Goal: Transaction & Acquisition: Purchase product/service

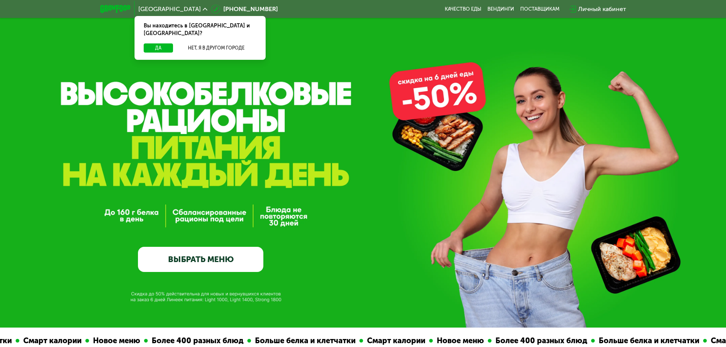
click at [213, 261] on link "ВЫБРАТЬ МЕНЮ" at bounding box center [200, 259] width 125 height 25
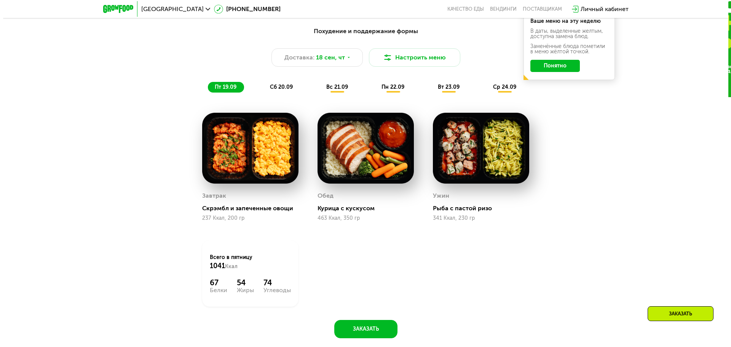
scroll to position [702, 0]
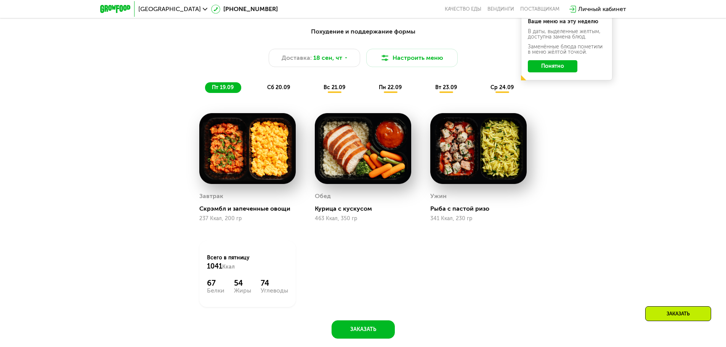
click at [281, 87] on span "сб 20.09" at bounding box center [278, 87] width 23 height 6
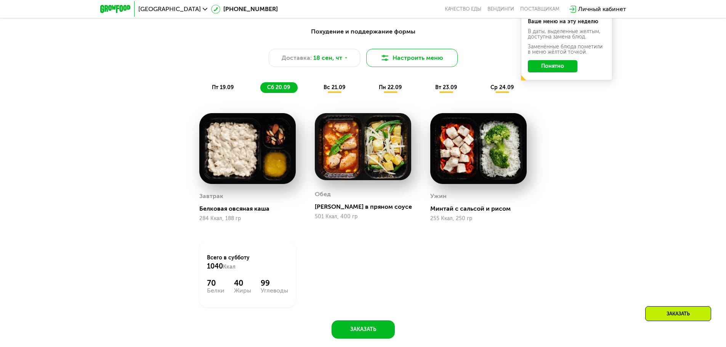
click at [434, 59] on button "Настроить меню" at bounding box center [411, 58] width 91 height 18
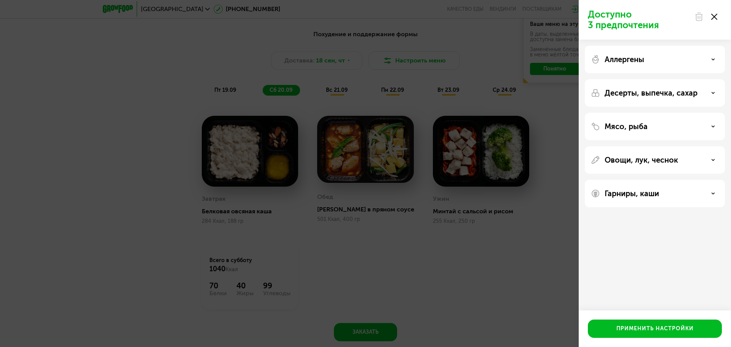
click at [704, 197] on div "Гарниры, каши" at bounding box center [655, 193] width 128 height 9
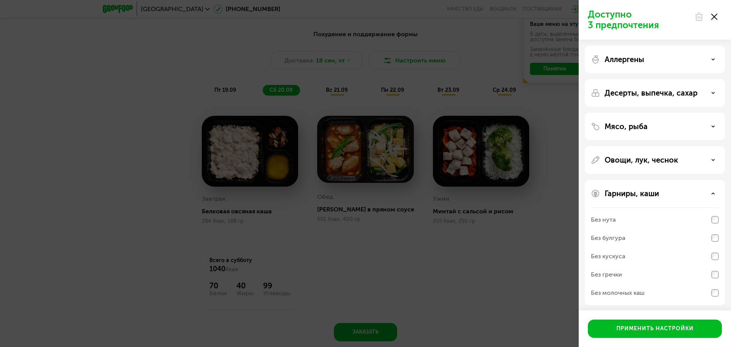
scroll to position [2, 0]
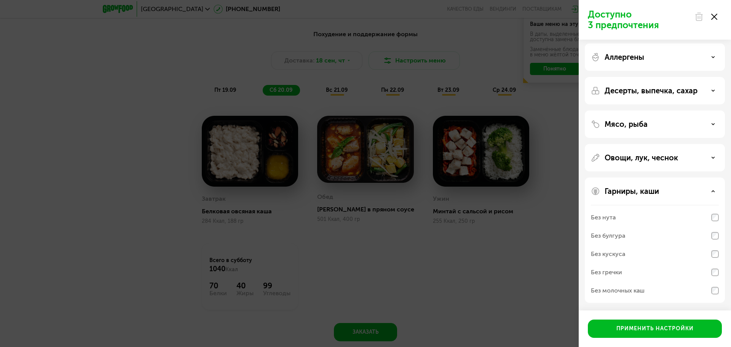
click at [703, 160] on div "Овощи, лук, чеснок" at bounding box center [655, 157] width 128 height 9
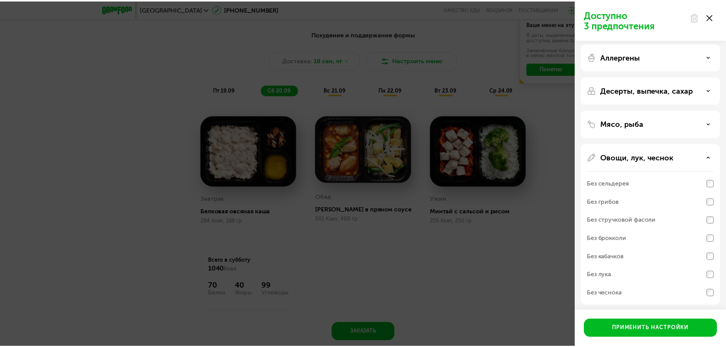
scroll to position [0, 0]
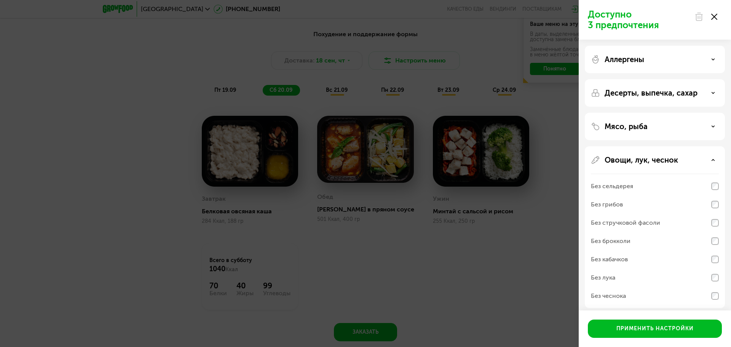
click at [691, 123] on div "Мясо, рыба" at bounding box center [655, 126] width 128 height 9
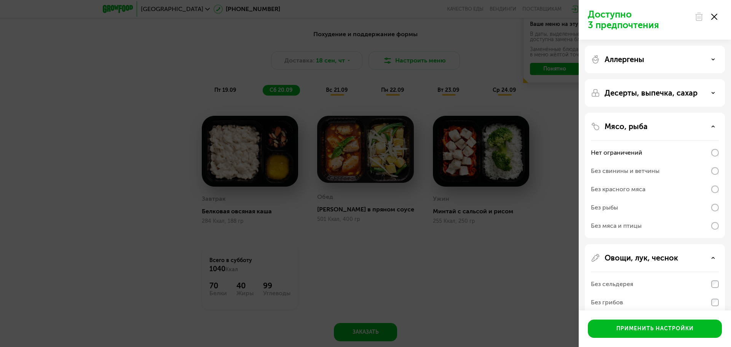
click at [697, 93] on p "Десерты, выпечка, сахар" at bounding box center [651, 92] width 93 height 9
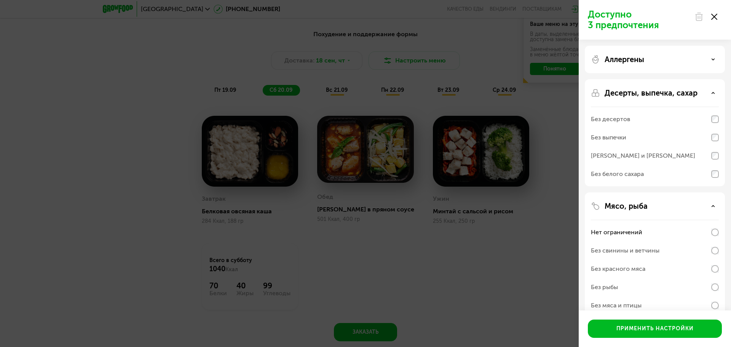
click at [695, 61] on div "Аллергены" at bounding box center [655, 59] width 128 height 9
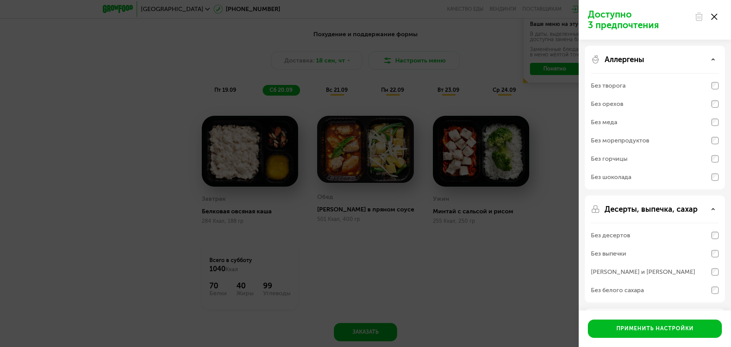
click at [715, 13] on div at bounding box center [706, 16] width 32 height 15
click at [715, 15] on icon at bounding box center [715, 17] width 6 height 6
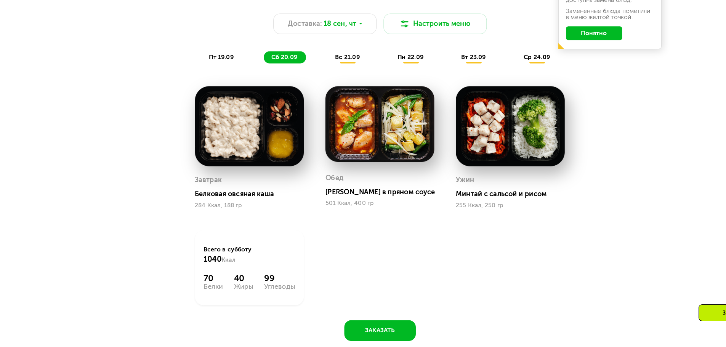
scroll to position [701, 0]
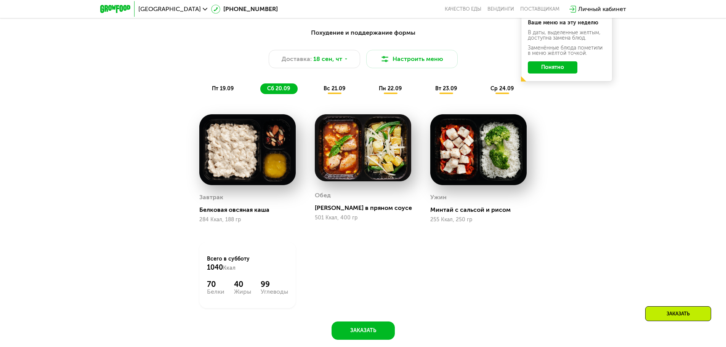
click at [342, 92] on span "вс 21.09" at bounding box center [334, 88] width 22 height 6
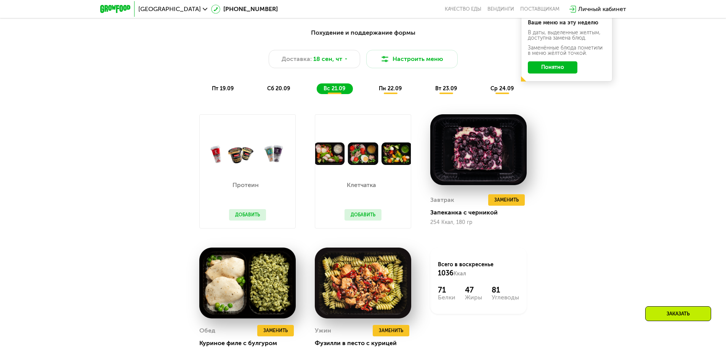
click at [552, 70] on button "Понятно" at bounding box center [553, 67] width 50 height 12
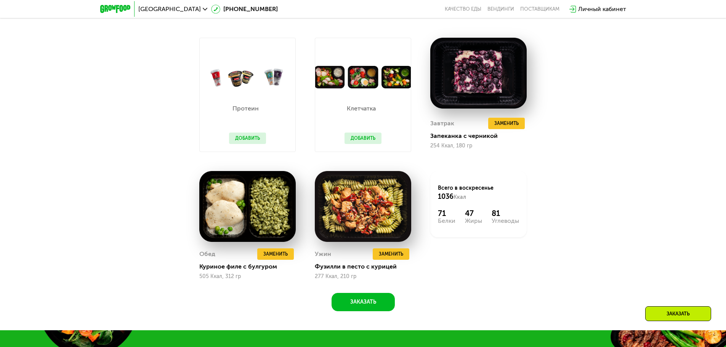
scroll to position [778, 0]
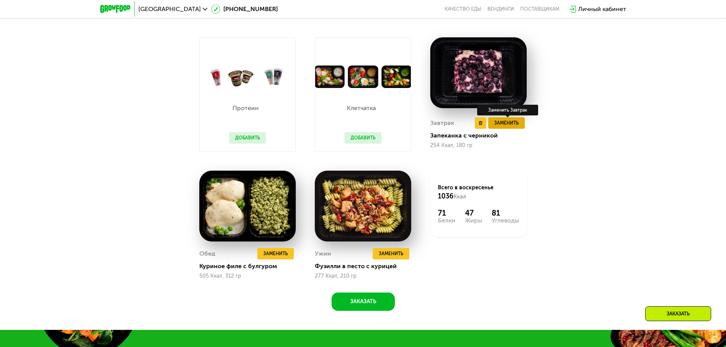
click at [509, 127] on span "Заменить" at bounding box center [506, 123] width 24 height 8
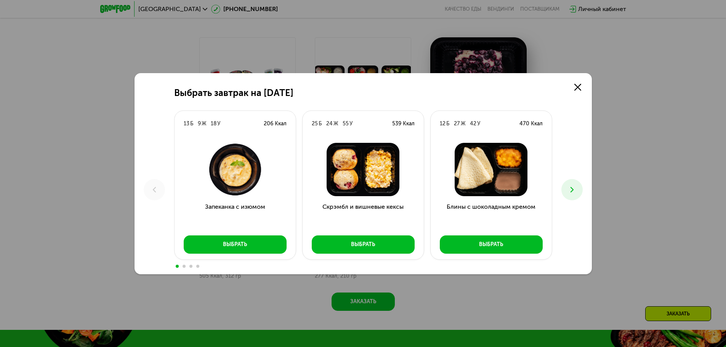
click at [573, 194] on icon at bounding box center [571, 189] width 9 height 9
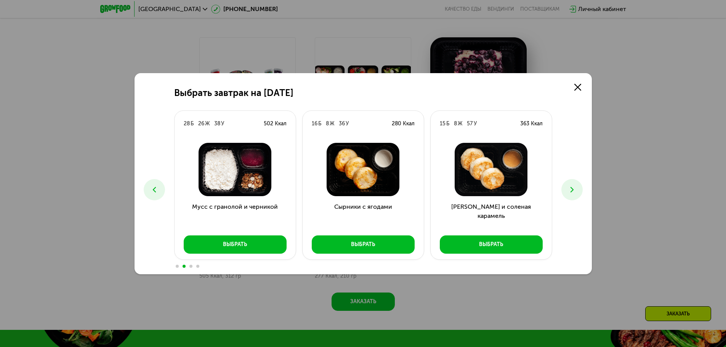
click at [573, 194] on icon at bounding box center [571, 189] width 9 height 9
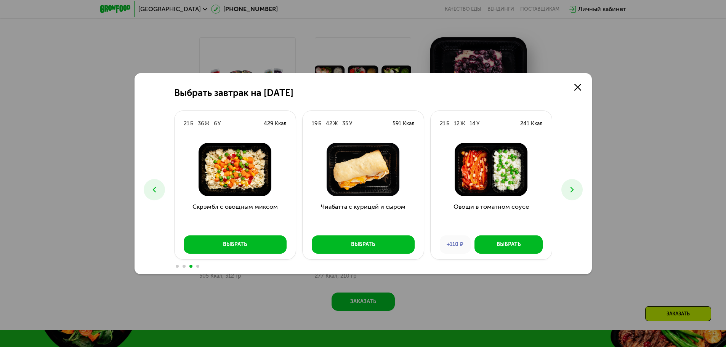
click at [573, 194] on icon at bounding box center [571, 189] width 9 height 9
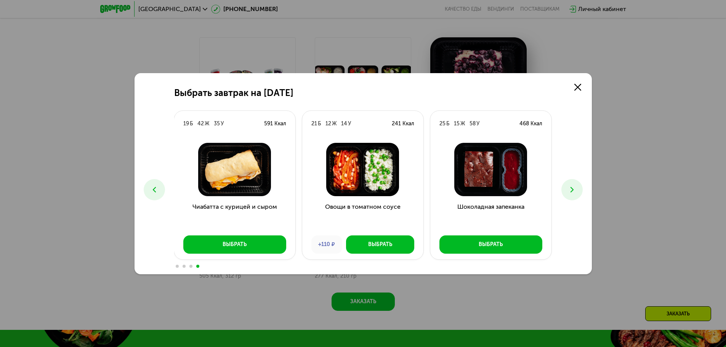
click at [537, 158] on img at bounding box center [490, 169] width 109 height 53
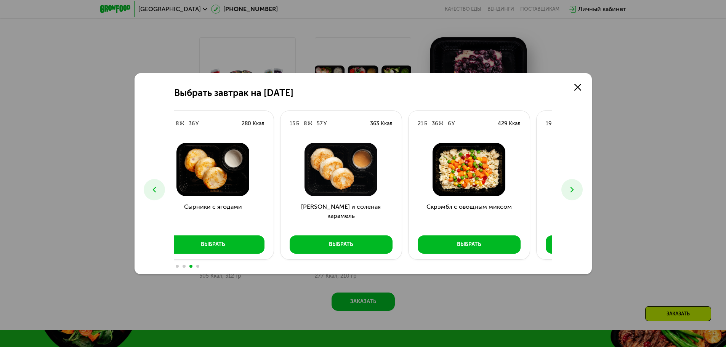
click at [598, 174] on div "Выбрать завтрак на [DATE] Б 9 Ж 18 У 206 Ккал Запеканка с изюмом Выбрать 25 Б 2…" at bounding box center [363, 173] width 726 height 347
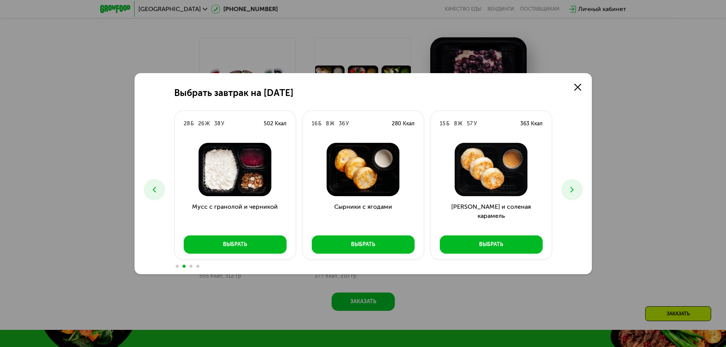
click at [510, 170] on img at bounding box center [491, 169] width 109 height 53
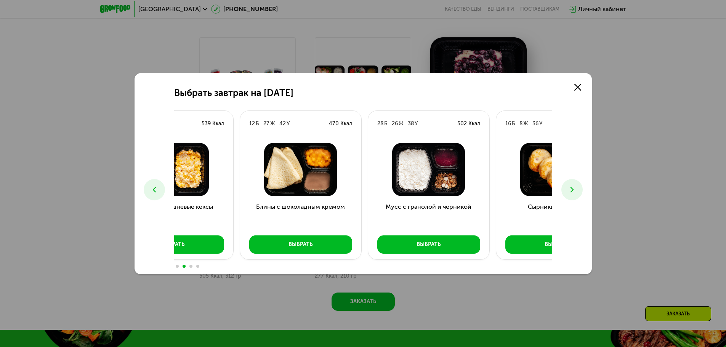
click at [483, 180] on img at bounding box center [428, 169] width 109 height 53
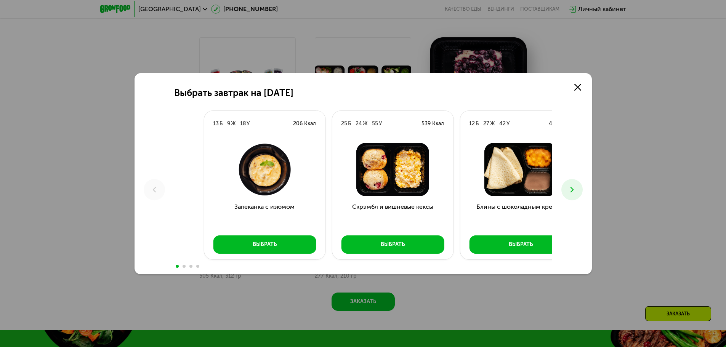
click at [379, 183] on div at bounding box center [392, 170] width 121 height 66
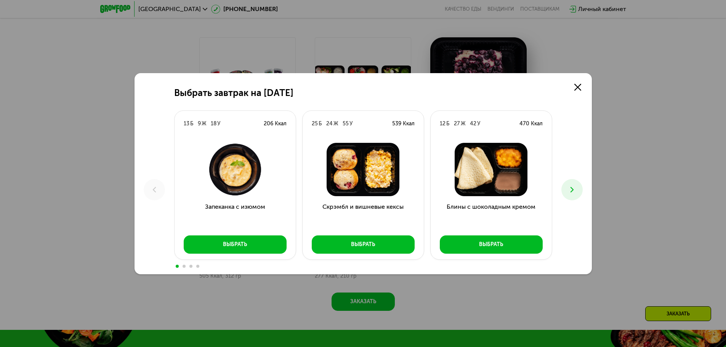
click at [622, 128] on div "Выбрать завтрак на [DATE] Б 9 Ж 18 У 206 Ккал Запеканка с изюмом Выбрать 25 Б 2…" at bounding box center [363, 173] width 726 height 347
click at [578, 84] on icon at bounding box center [577, 87] width 7 height 7
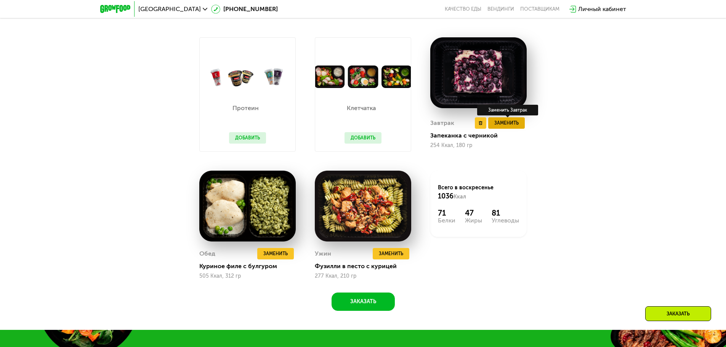
click at [501, 126] on span "Заменить" at bounding box center [506, 123] width 24 height 8
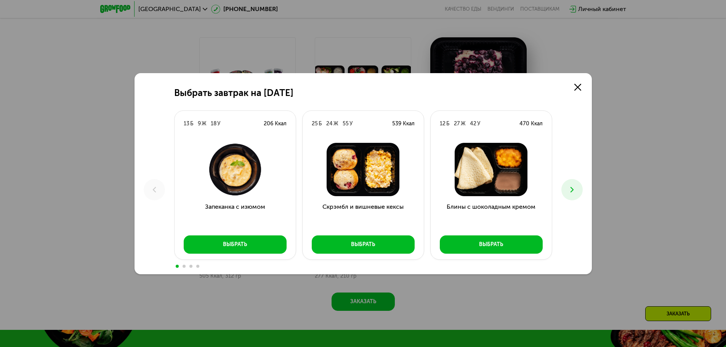
click at [430, 201] on div at bounding box center [490, 170] width 121 height 66
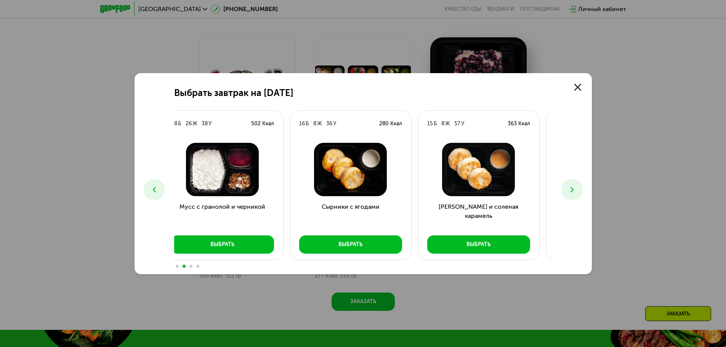
click at [480, 164] on img at bounding box center [478, 169] width 109 height 53
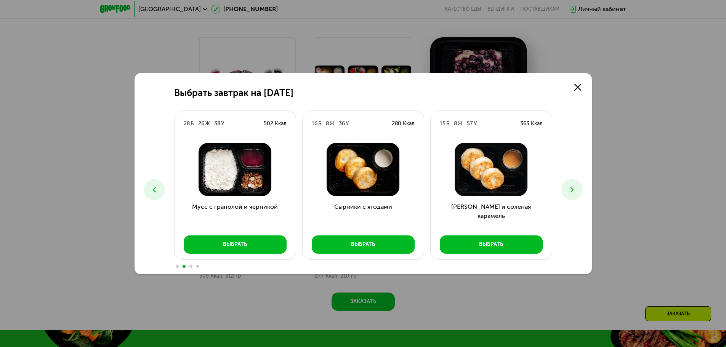
click at [232, 183] on img at bounding box center [235, 169] width 109 height 53
click at [573, 187] on icon at bounding box center [571, 189] width 9 height 9
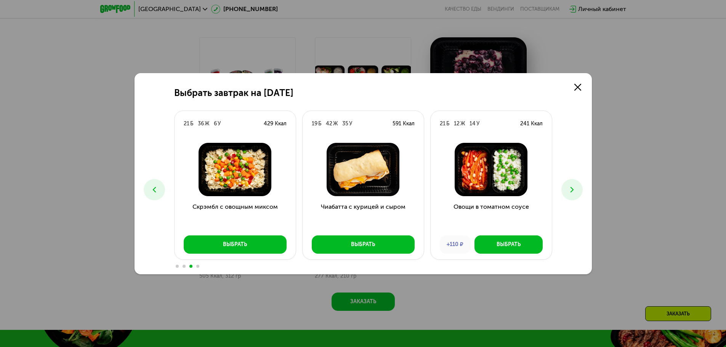
click at [573, 187] on icon at bounding box center [571, 189] width 9 height 9
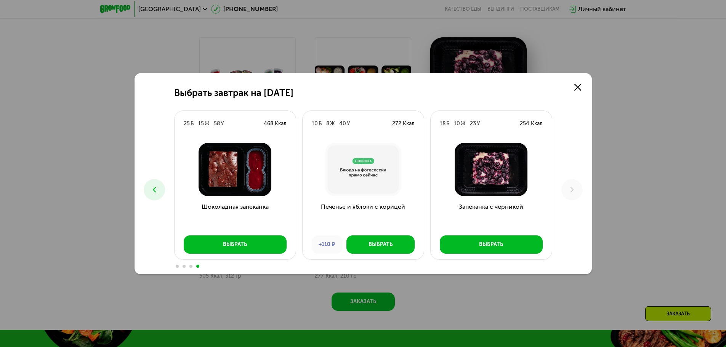
click at [259, 192] on img at bounding box center [235, 169] width 109 height 53
click at [285, 189] on img at bounding box center [235, 169] width 109 height 53
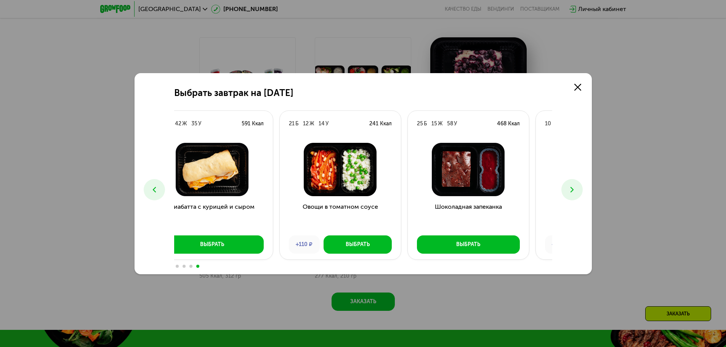
click at [474, 157] on img at bounding box center [468, 169] width 109 height 53
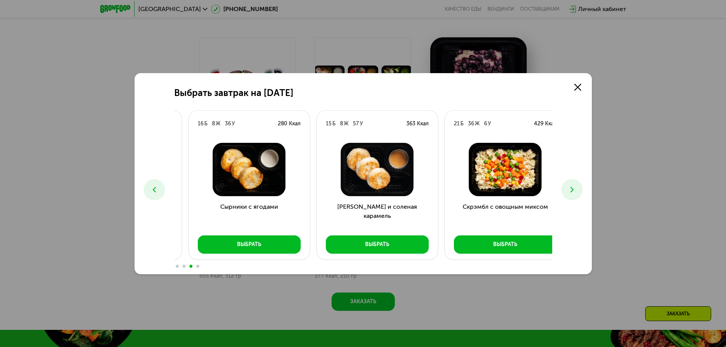
click at [512, 173] on img at bounding box center [505, 169] width 109 height 53
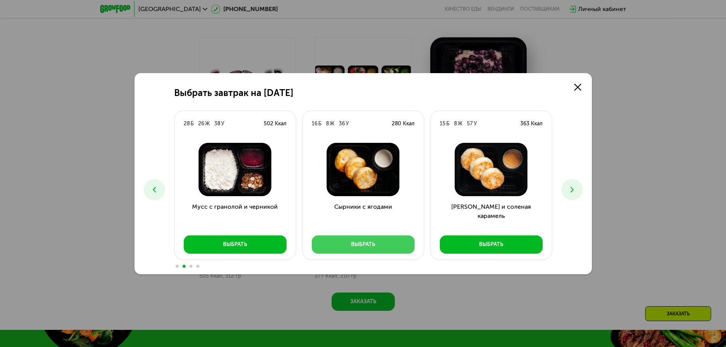
click at [392, 239] on button "Выбрать" at bounding box center [363, 244] width 103 height 18
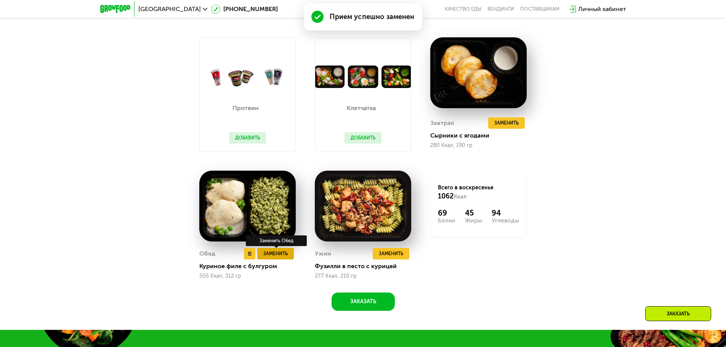
click at [269, 258] on span "Заменить" at bounding box center [275, 254] width 24 height 8
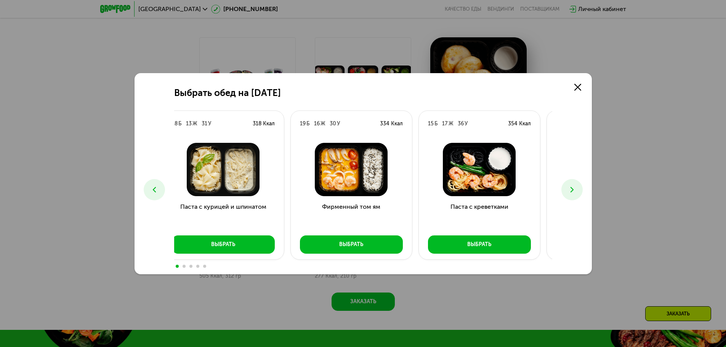
click at [291, 200] on div at bounding box center [351, 170] width 121 height 66
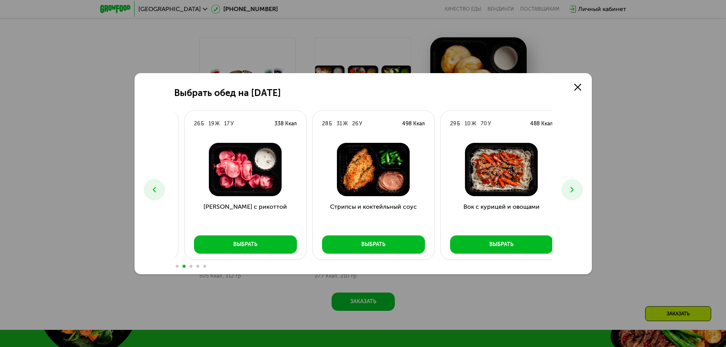
click at [185, 230] on div "[PERSON_NAME] с рикоттой Выбрать" at bounding box center [245, 198] width 121 height 123
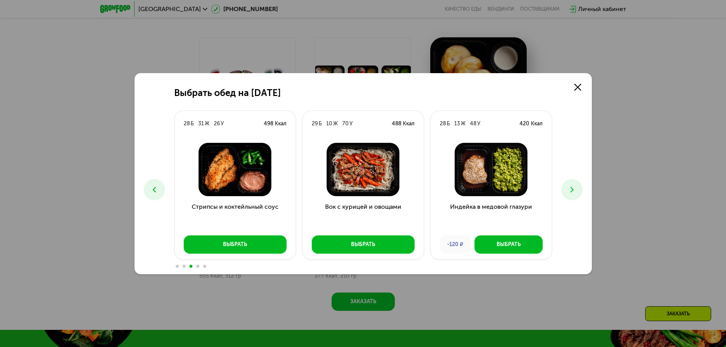
click at [179, 230] on div "Стрипсы и коктейльный соус Выбрать" at bounding box center [234, 198] width 121 height 123
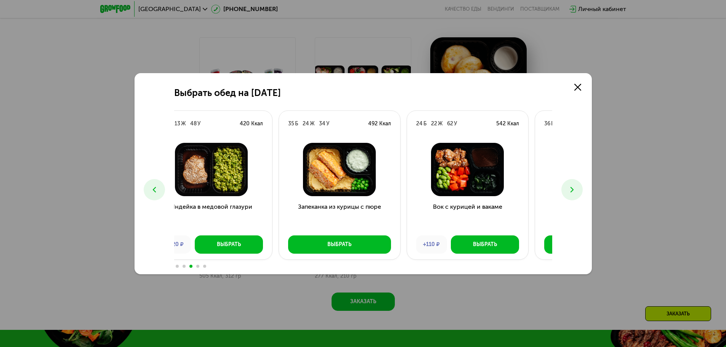
click at [168, 224] on div "Выбрать обед на [DATE] Б 26 Ж 25 У 408 Ккал Феттучини с лососем Выбрать 18 Б 13…" at bounding box center [362, 173] width 457 height 201
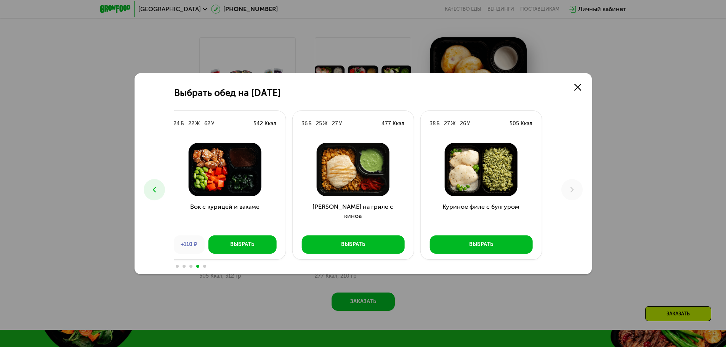
click at [198, 240] on div "Вок с курицей и вакаме +110 ₽ Выбрать" at bounding box center [224, 198] width 121 height 123
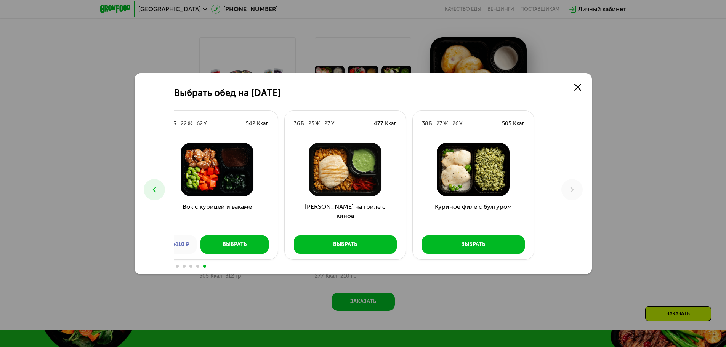
click at [422, 232] on div "Куриное филе с булгуром Выбрать" at bounding box center [473, 198] width 121 height 123
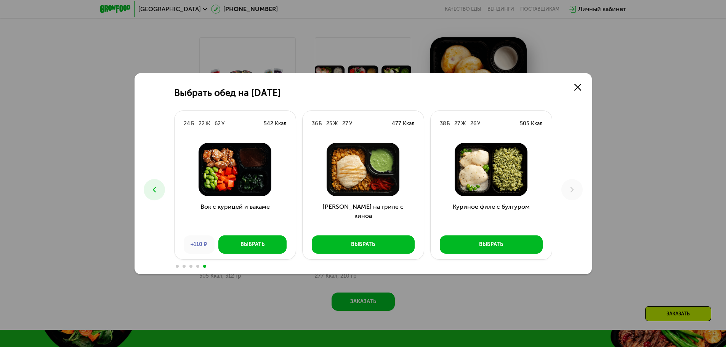
click at [571, 73] on div "Выбрать обед на [DATE] Б 26 Ж 25 У 408 Ккал Феттучини с лососем Выбрать 18 Б 13…" at bounding box center [362, 173] width 457 height 201
click at [575, 84] on use at bounding box center [577, 87] width 7 height 7
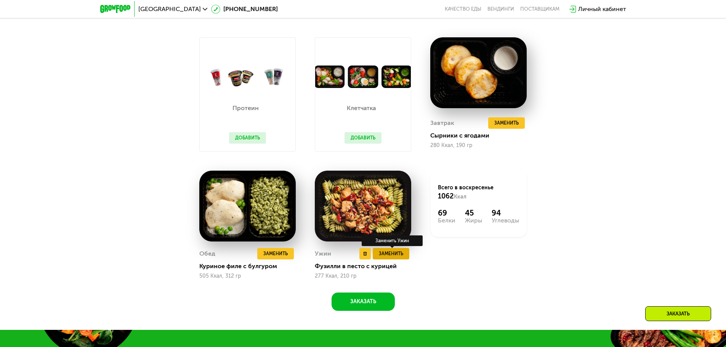
click at [388, 255] on span "Заменить" at bounding box center [391, 254] width 24 height 8
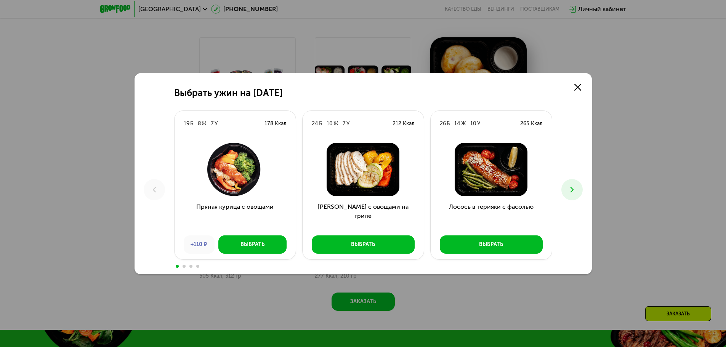
click at [650, 144] on div "Выбрать ужин на [DATE] Б 8 Ж 7 У 178 Ккал Пряная курица с овощами +110 ₽ Выбрат…" at bounding box center [363, 173] width 726 height 347
click at [580, 87] on icon at bounding box center [577, 87] width 7 height 7
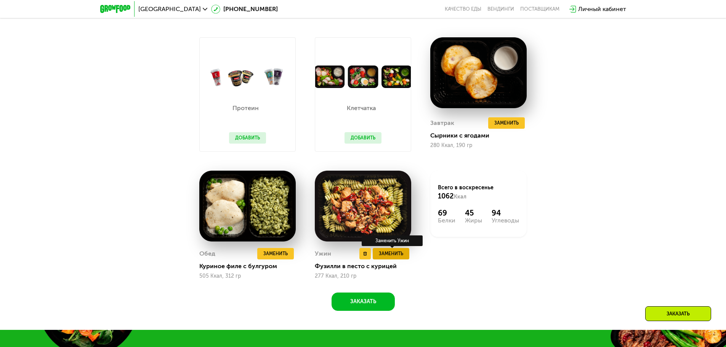
click at [398, 257] on span "Заменить" at bounding box center [391, 254] width 24 height 8
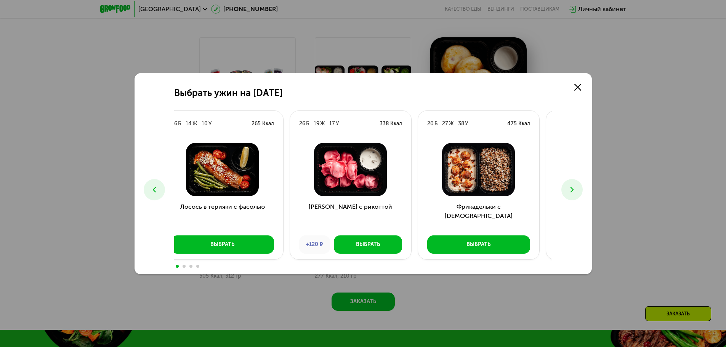
click at [254, 245] on div "Лосось в терияки с фасолью Выбрать" at bounding box center [222, 198] width 121 height 123
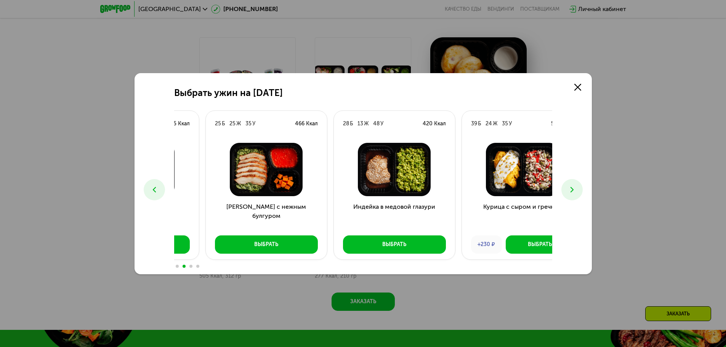
click at [246, 252] on div "[PERSON_NAME] с нежным булгуром Выбрать" at bounding box center [266, 198] width 121 height 123
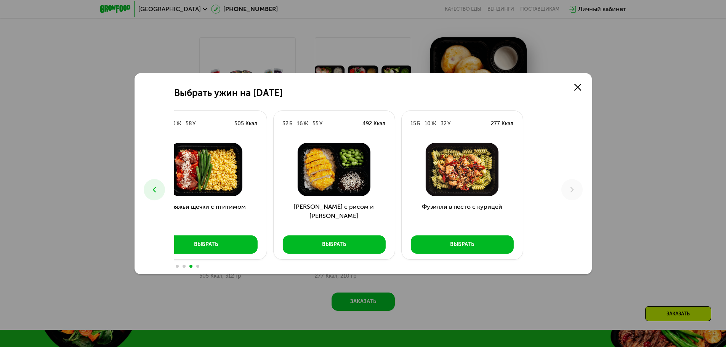
click at [157, 261] on div "Выбрать ужин на [DATE] Б 8 Ж 7 У 178 Ккал Пряная курица с овощами +110 ₽ Выбрат…" at bounding box center [362, 173] width 457 height 201
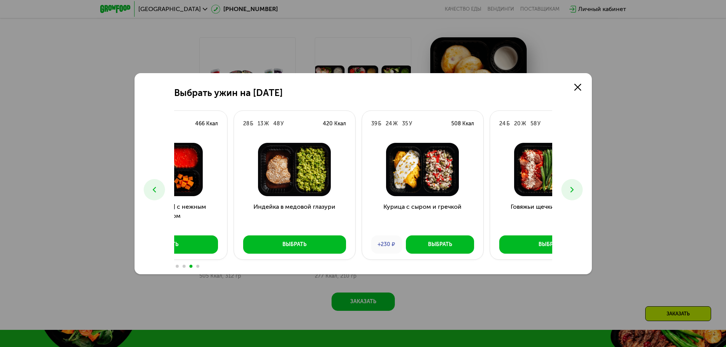
click at [483, 198] on div "Курица с сыром и гречкой +230 ₽ Выбрать" at bounding box center [422, 198] width 121 height 123
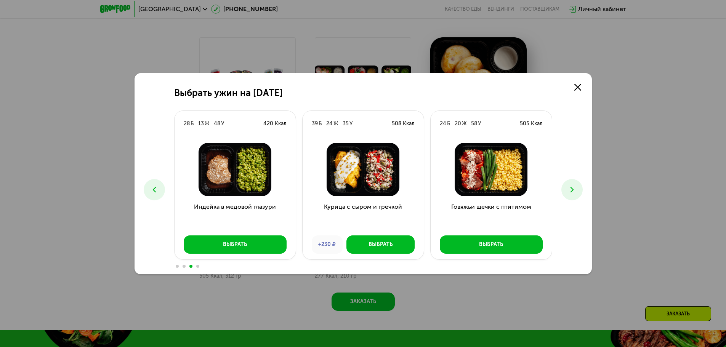
click at [199, 218] on h3 "Индейка в медовой глазури" at bounding box center [234, 215] width 121 height 27
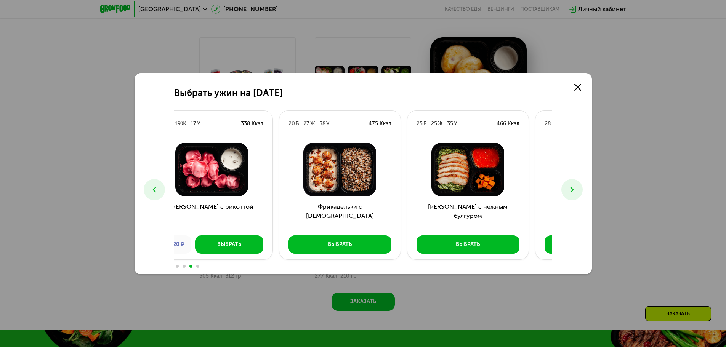
click at [576, 170] on div "Выбрать ужин на [DATE] Б 8 Ж 7 У 178 Ккал Пряная курица с овощами +110 ₽ Выбрат…" at bounding box center [362, 173] width 457 height 201
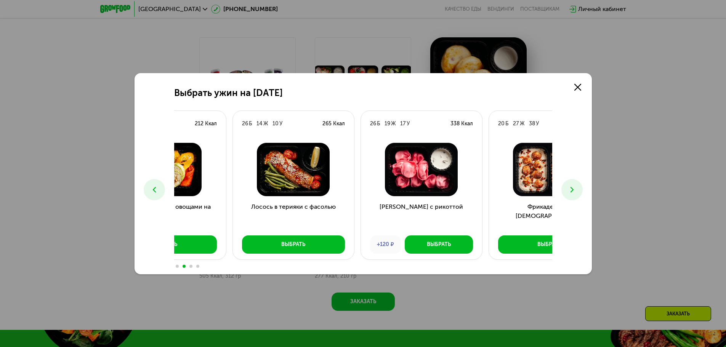
click at [598, 186] on div "Выбрать ужин на [DATE] Б 8 Ж 7 У 178 Ккал Пряная курица с овощами +110 ₽ Выбрат…" at bounding box center [363, 173] width 726 height 347
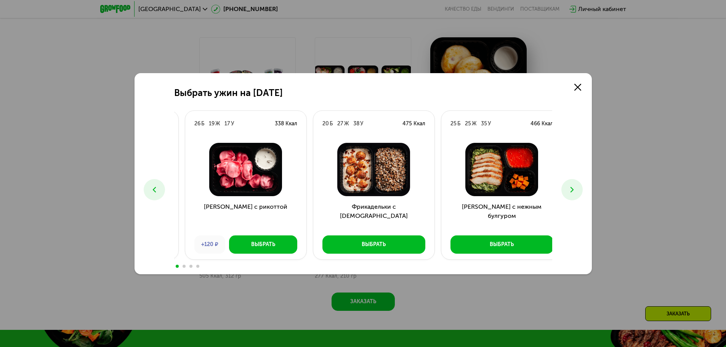
click at [173, 190] on div "Выбрать ужин на [DATE] Б 8 Ж 7 У 178 Ккал Пряная курица с овощами +110 ₽ Выбрат…" at bounding box center [362, 173] width 457 height 201
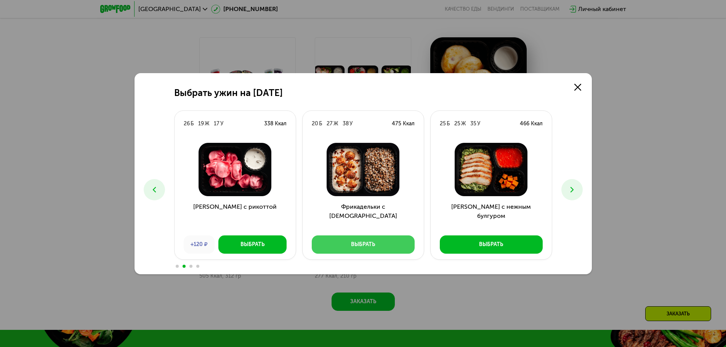
click at [363, 247] on div "Выбрать" at bounding box center [363, 245] width 24 height 8
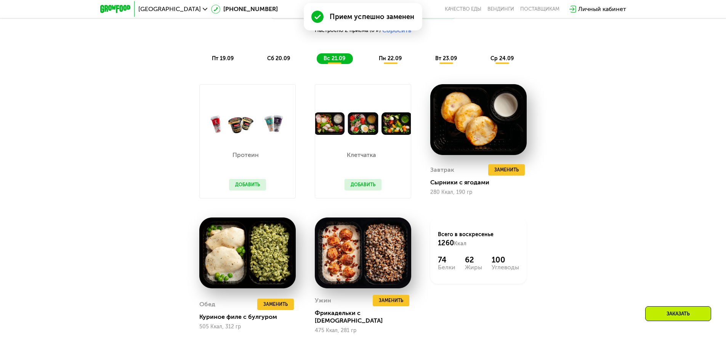
scroll to position [750, 0]
click at [280, 61] on span "сб 20.09" at bounding box center [278, 59] width 23 height 6
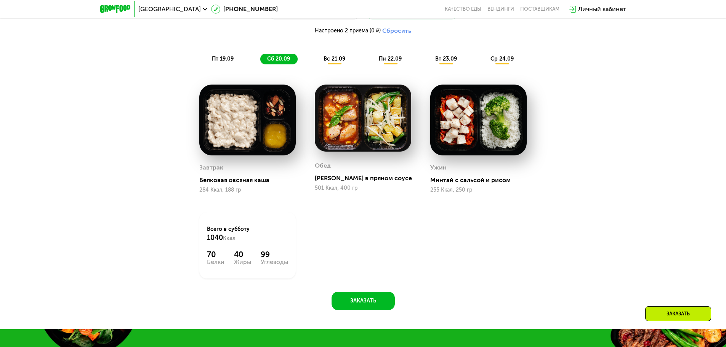
click at [229, 59] on span "пт 19.09" at bounding box center [223, 59] width 22 height 6
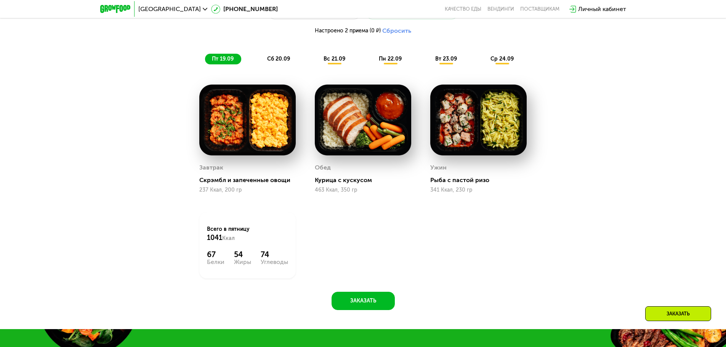
click at [280, 59] on span "сб 20.09" at bounding box center [278, 59] width 23 height 6
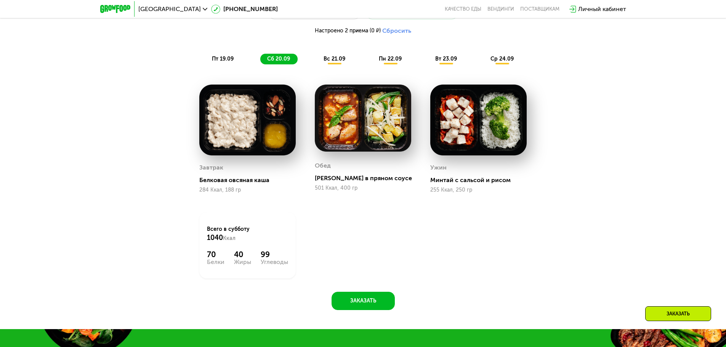
click at [335, 55] on div "Похудение и поддержание формы Доставка: [DATE] Настроить меню Настроено 2 прием…" at bounding box center [363, 21] width 451 height 85
click at [335, 59] on span "вс 21.09" at bounding box center [334, 59] width 22 height 6
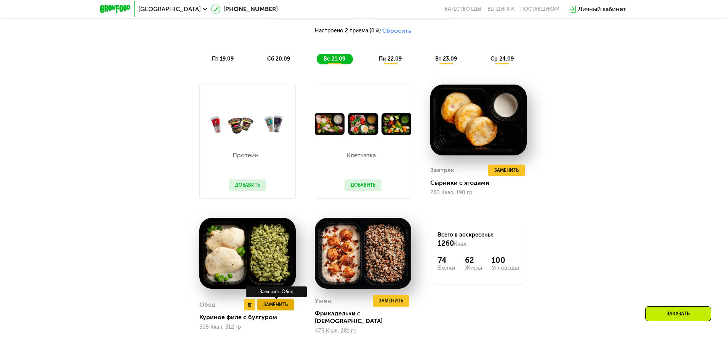
click at [285, 301] on span "Заменить" at bounding box center [275, 305] width 24 height 8
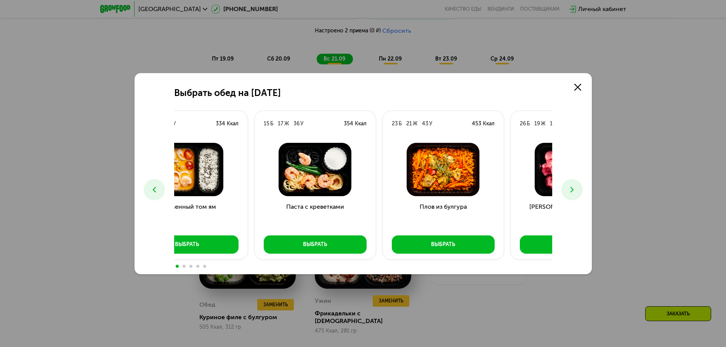
click at [216, 239] on div "Фирменный том ям Выбрать" at bounding box center [186, 198] width 121 height 123
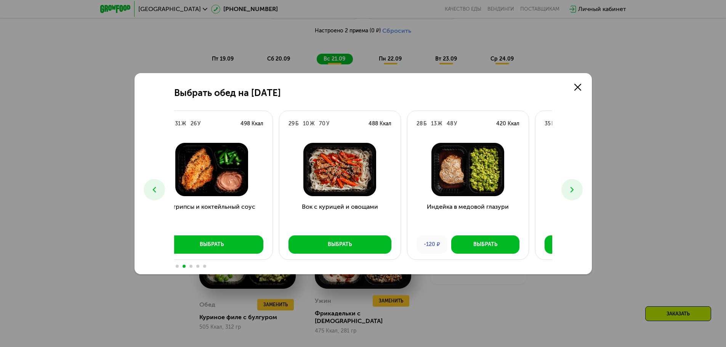
click at [85, 235] on div "Выбрать обед на [DATE] Б 26 Ж 25 У 408 Ккал Феттучини с лососем Выбрать 18 Б 13…" at bounding box center [363, 173] width 726 height 347
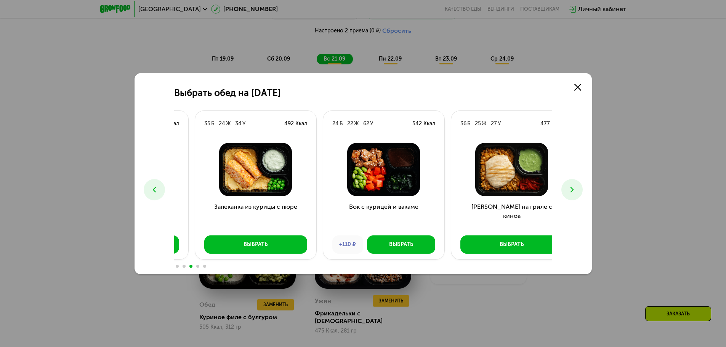
click at [155, 216] on div "Выбрать обед на [DATE] Б 26 Ж 25 У 408 Ккал Феттучини с лососем Выбрать 18 Б 13…" at bounding box center [362, 173] width 457 height 201
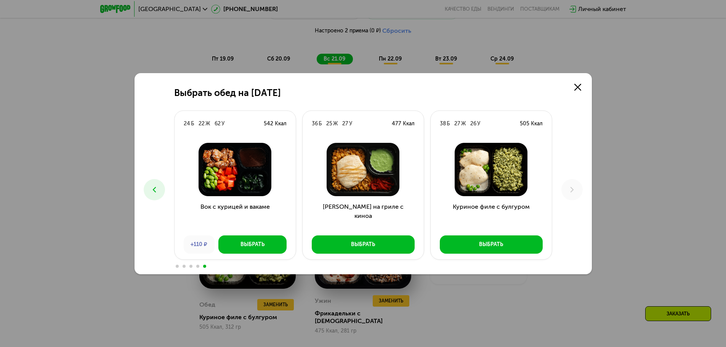
click at [146, 190] on button at bounding box center [154, 189] width 21 height 21
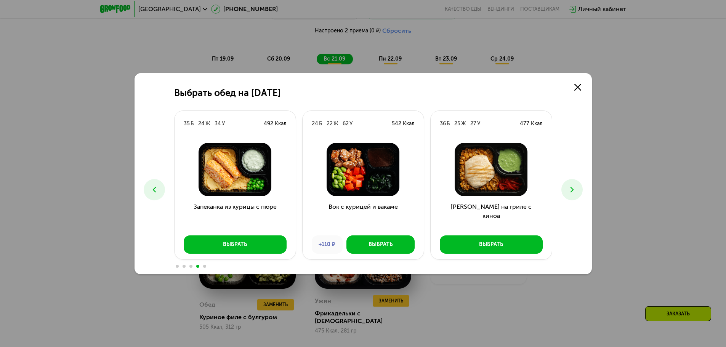
click at [156, 188] on icon at bounding box center [154, 189] width 9 height 9
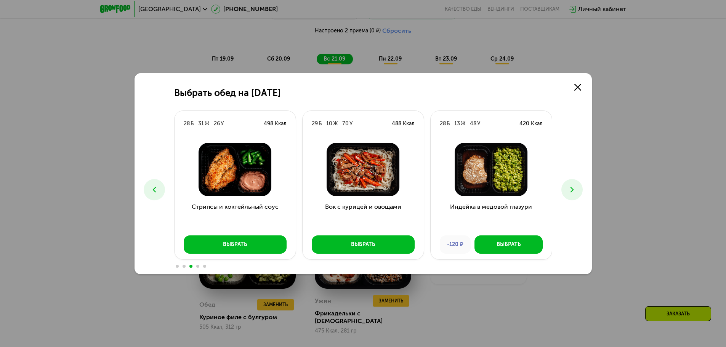
click at [156, 188] on icon at bounding box center [154, 189] width 9 height 9
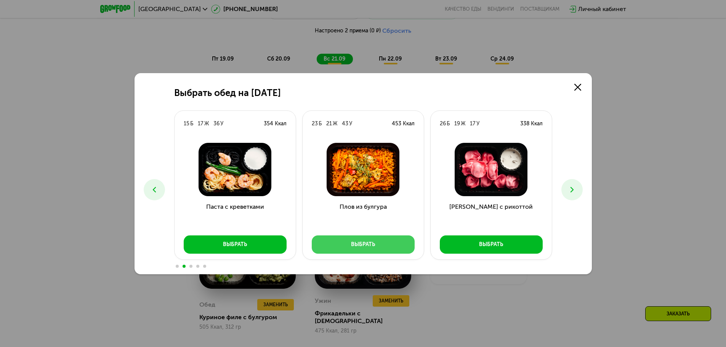
click at [375, 240] on button "Выбрать" at bounding box center [363, 244] width 103 height 18
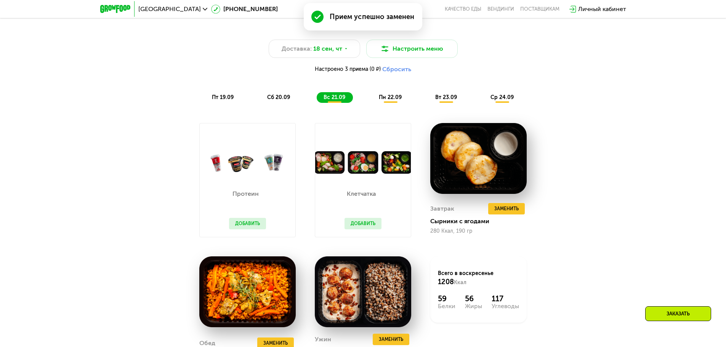
scroll to position [710, 0]
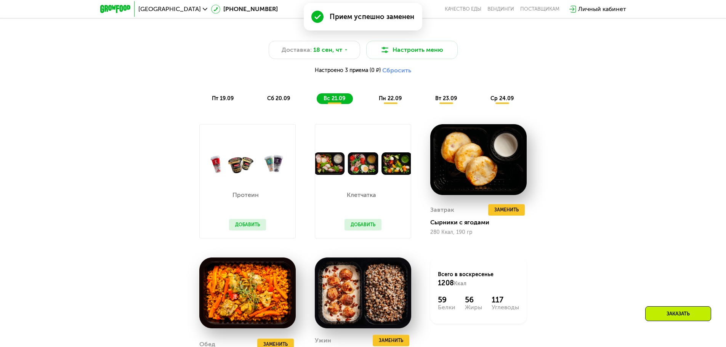
click at [386, 96] on div "пн 22.09" at bounding box center [390, 98] width 37 height 11
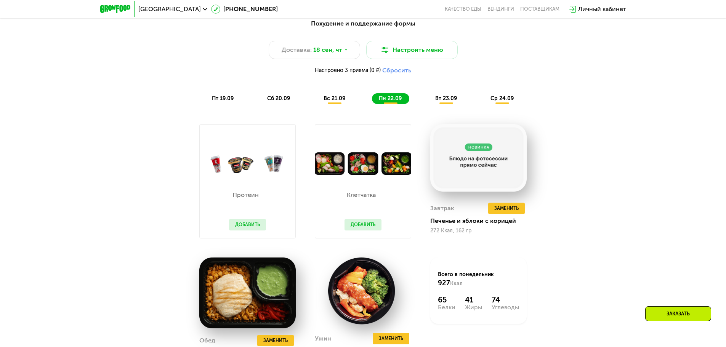
click at [618, 126] on div "Похудение и поддержание формы Доставка: [DATE] Настроить меню Настроено 3 прием…" at bounding box center [363, 212] width 726 height 408
click at [509, 210] on span "Заменить" at bounding box center [506, 209] width 24 height 8
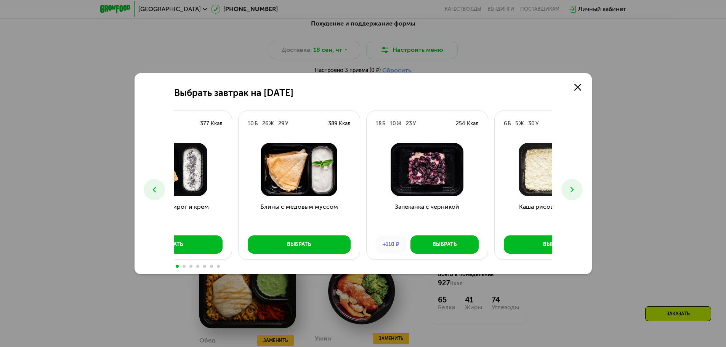
click at [366, 240] on div "Запеканка с черникой +110 ₽ Выбрать" at bounding box center [426, 198] width 121 height 123
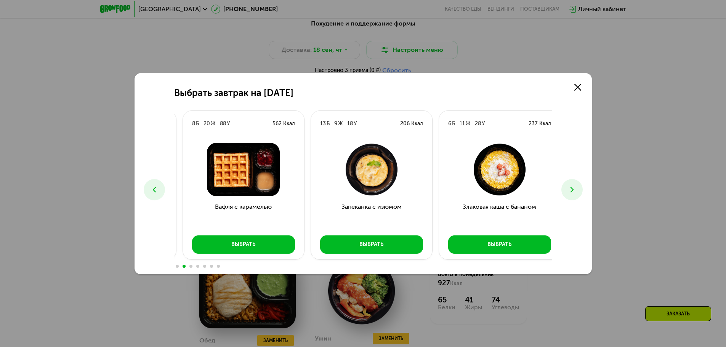
click at [165, 246] on div "Выбрать завтрак на [DATE] 6 Б 24 Ж 35 У 377 Ккал Морковный пирог и крем Выбрать…" at bounding box center [362, 173] width 457 height 201
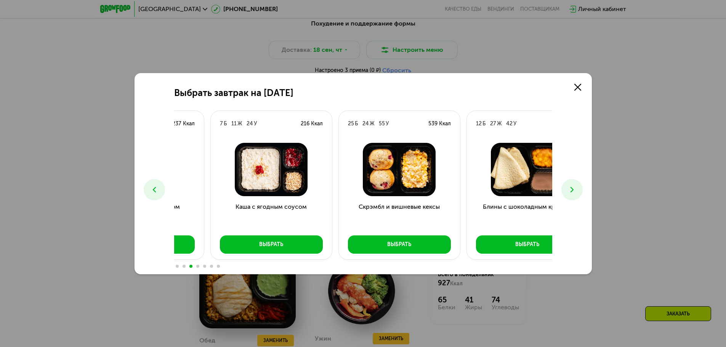
click at [218, 220] on h3 "Каша с ягодным соусом" at bounding box center [271, 215] width 121 height 27
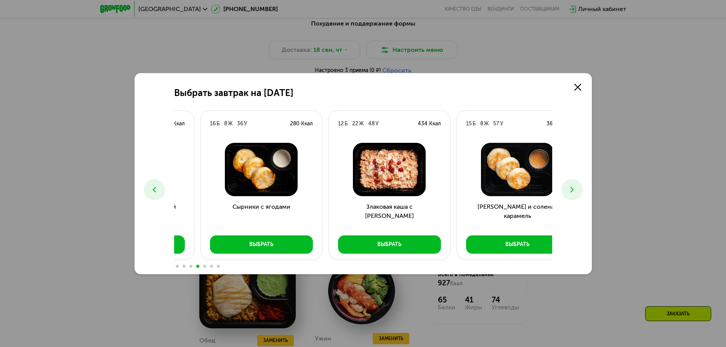
click at [82, 223] on div "Выбрать завтрак на [DATE] 6 Б 24 Ж 35 У 377 Ккал Морковный пирог и крем Выбрать…" at bounding box center [363, 173] width 726 height 347
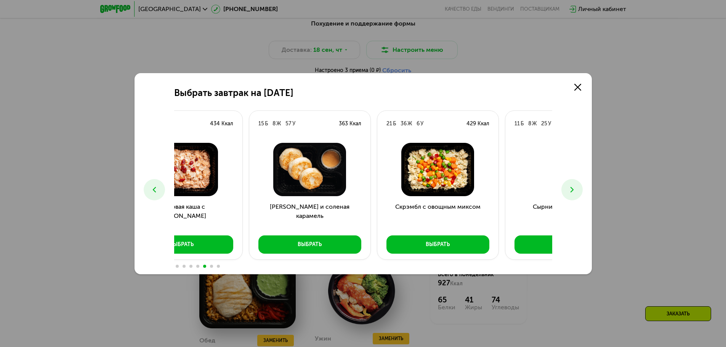
click at [377, 211] on div "Скрэмбл с овощным миксом Выбрать" at bounding box center [437, 198] width 121 height 123
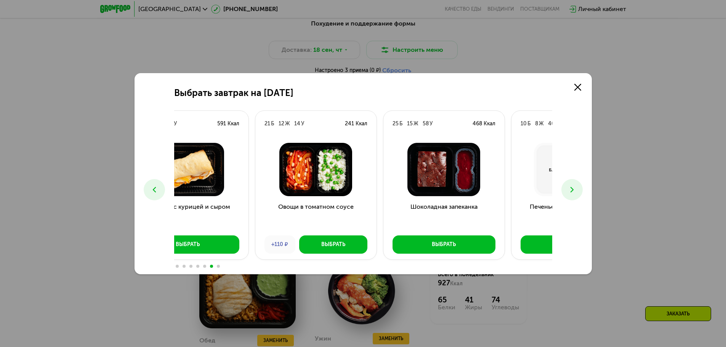
click at [255, 245] on div "Овощи в томатном соусе +110 ₽ Выбрать" at bounding box center [315, 198] width 121 height 123
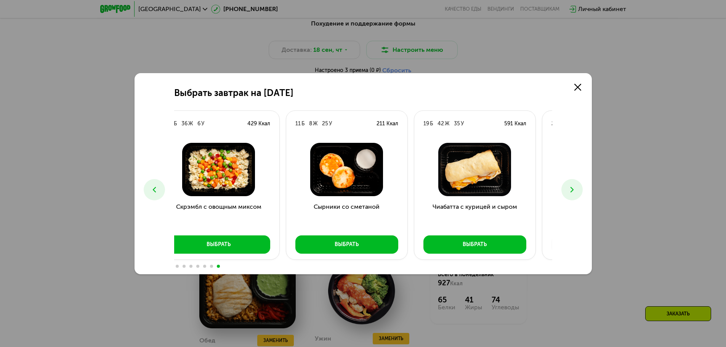
click at [593, 203] on div "Выбрать завтрак на [DATE] 6 Б 24 Ж 35 У 377 Ккал Морковный пирог и крем Выбрать…" at bounding box center [363, 173] width 726 height 347
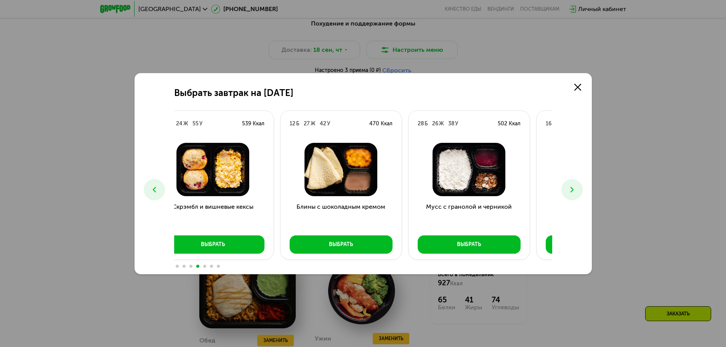
click at [691, 226] on div "Выбрать завтрак на [DATE] 6 Б 24 Ж 35 У 377 Ккал Морковный пирог и крем Выбрать…" at bounding box center [363, 173] width 726 height 347
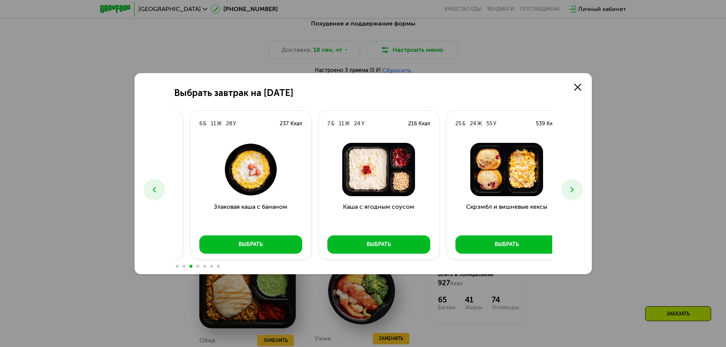
click at [439, 230] on div "Каша с ягодным соусом Выбрать" at bounding box center [378, 198] width 121 height 123
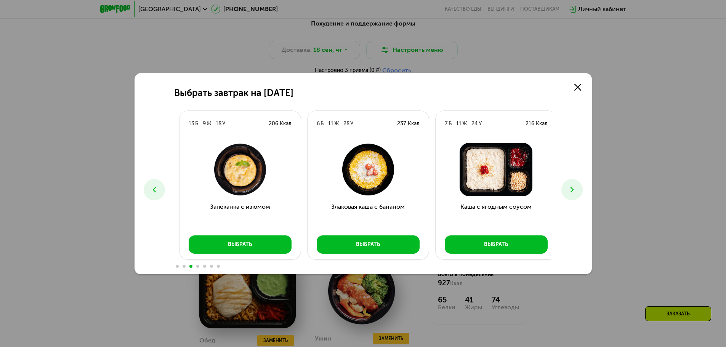
click at [617, 202] on div "Выбрать завтрак на [DATE] 6 Б 24 Ж 35 У 377 Ккал Морковный пирог и крем Выбрать…" at bounding box center [363, 173] width 726 height 347
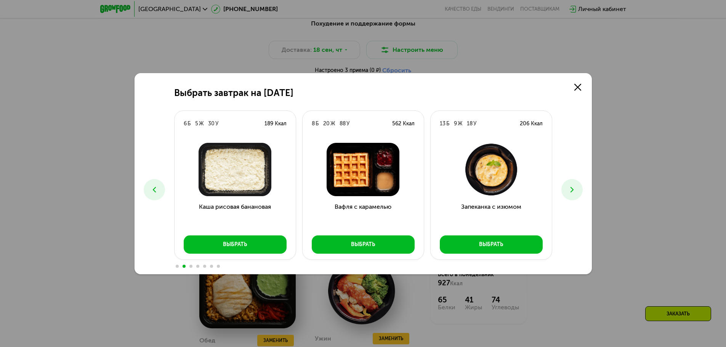
click at [587, 234] on div "Выбрать завтрак на [DATE] 6 Б 24 Ж 35 У 377 Ккал Морковный пирог и крем Выбрать…" at bounding box center [362, 173] width 457 height 201
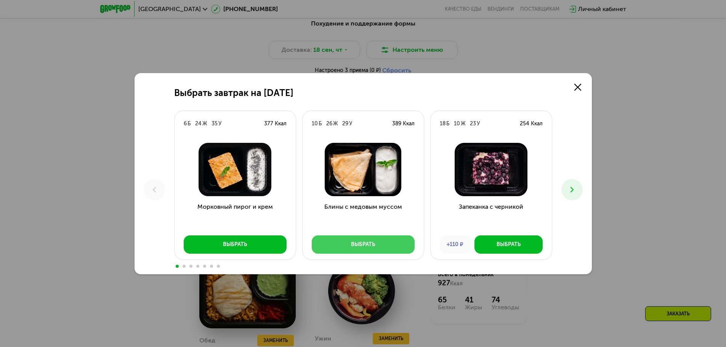
click at [350, 245] on button "Выбрать" at bounding box center [363, 244] width 103 height 18
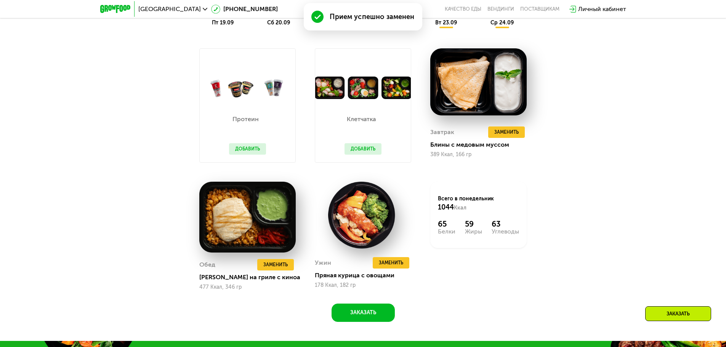
scroll to position [788, 0]
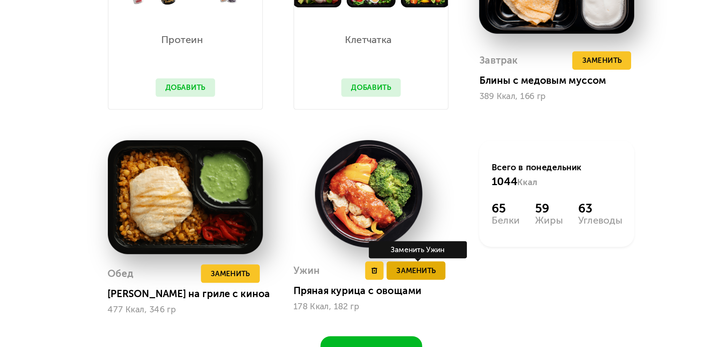
click at [392, 267] on button "Заменить" at bounding box center [391, 260] width 37 height 11
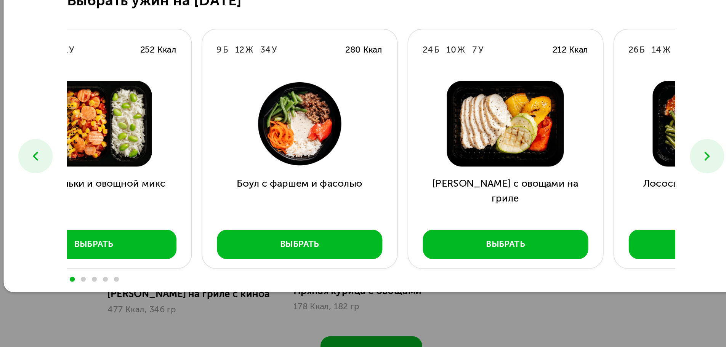
click at [267, 207] on div "Боул с фаршем и фасолью Выбрать" at bounding box center [318, 198] width 121 height 123
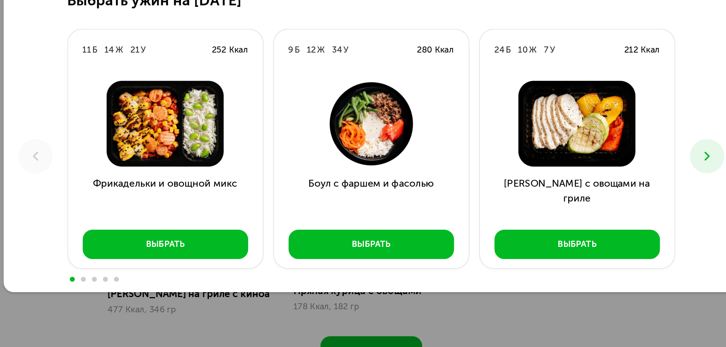
click at [577, 188] on button at bounding box center [571, 189] width 21 height 21
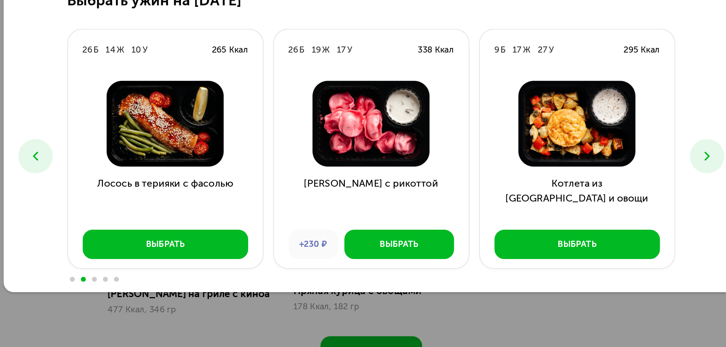
click at [568, 190] on icon at bounding box center [571, 189] width 9 height 9
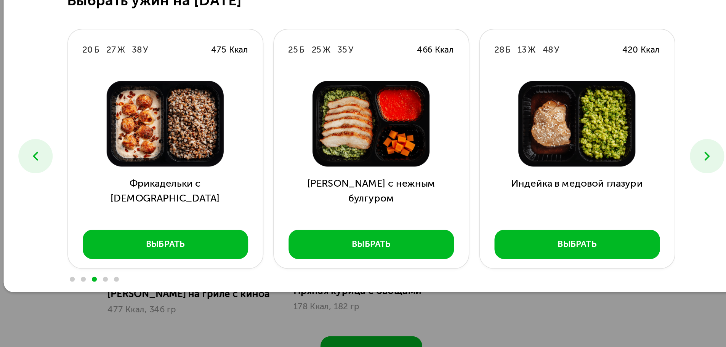
click at [158, 188] on icon at bounding box center [154, 189] width 9 height 9
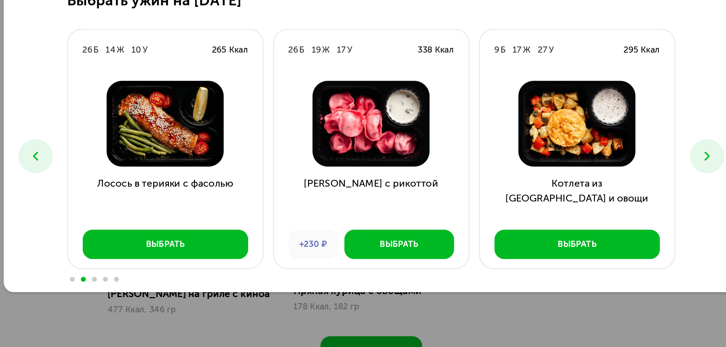
click at [573, 186] on icon at bounding box center [571, 189] width 9 height 9
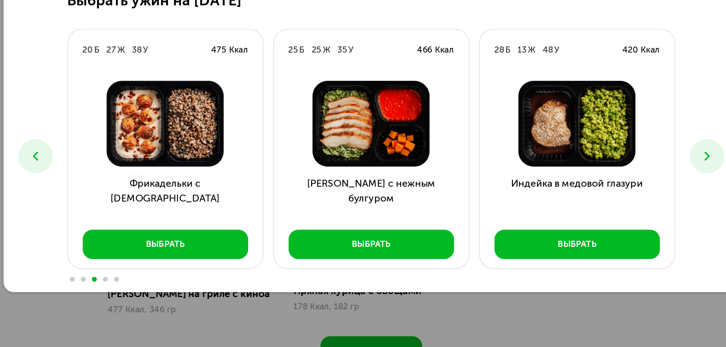
click at [573, 186] on icon at bounding box center [571, 189] width 9 height 9
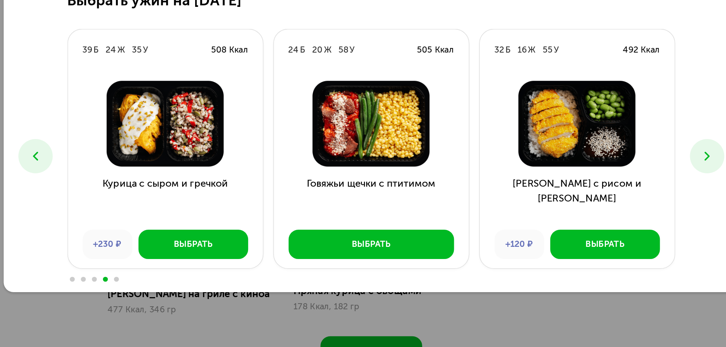
click at [573, 186] on icon at bounding box center [571, 189] width 9 height 9
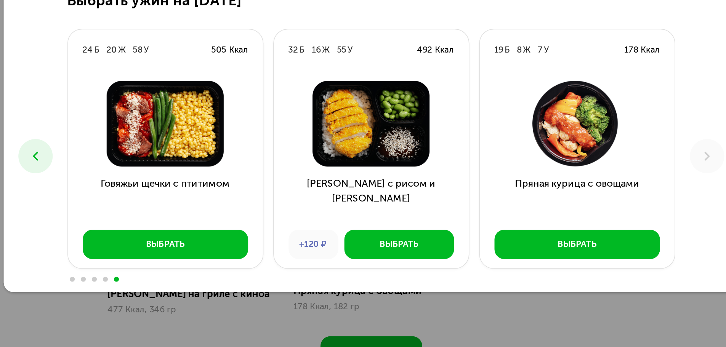
click at [158, 191] on icon at bounding box center [154, 189] width 9 height 9
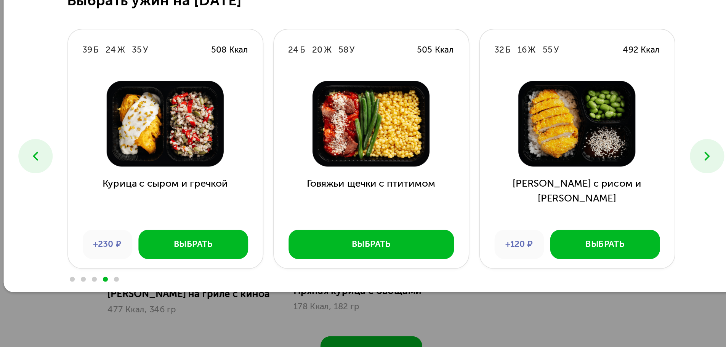
click at [158, 191] on icon at bounding box center [154, 189] width 9 height 9
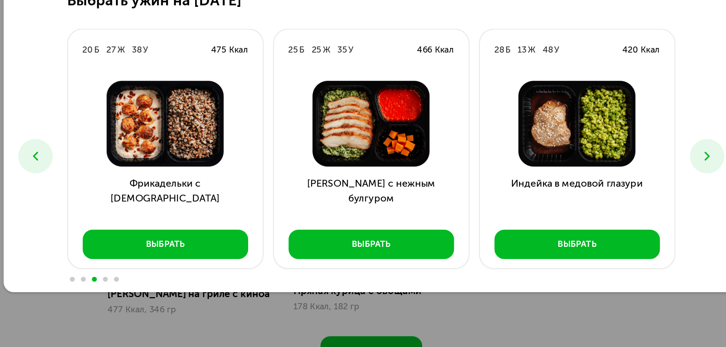
click at [158, 191] on icon at bounding box center [154, 189] width 9 height 9
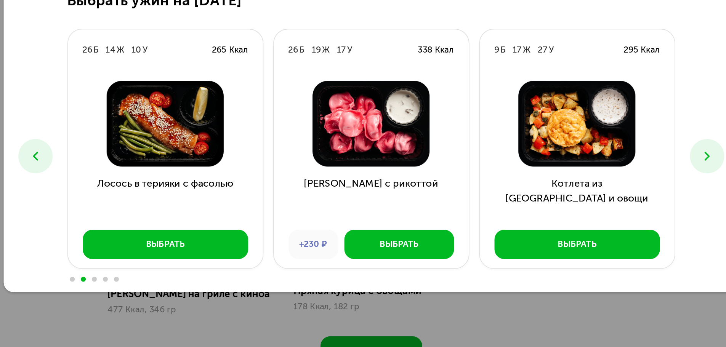
click at [158, 191] on icon at bounding box center [154, 189] width 9 height 9
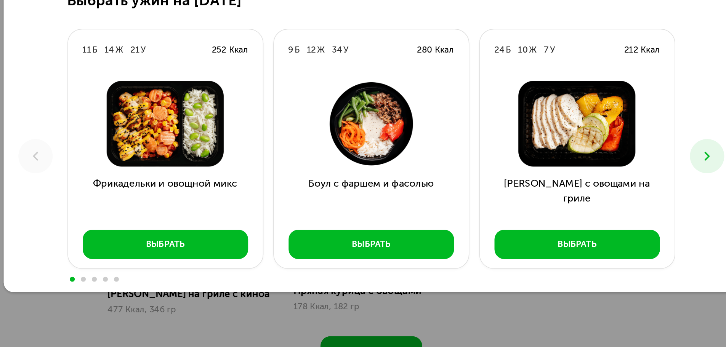
click at [364, 288] on div "Выбрать ужин на [DATE] Б 14 Ж 21 У 252 Ккал Фрикадельки и овощной микс Выбрать …" at bounding box center [363, 173] width 726 height 347
click at [426, 282] on div "Выбрать ужин на [DATE] Б 14 Ж 21 У 252 Ккал Фрикадельки и овощной микс Выбрать …" at bounding box center [363, 173] width 726 height 347
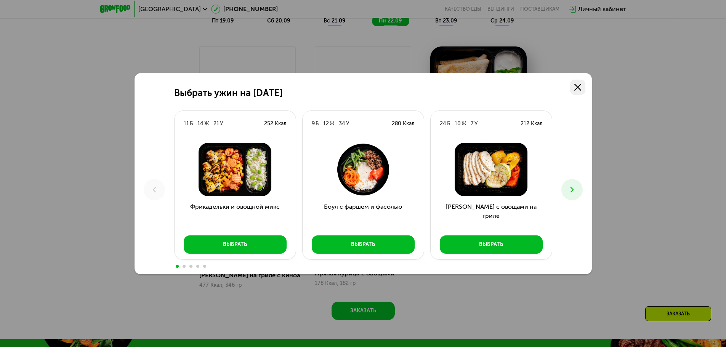
click at [582, 88] on link at bounding box center [577, 87] width 15 height 15
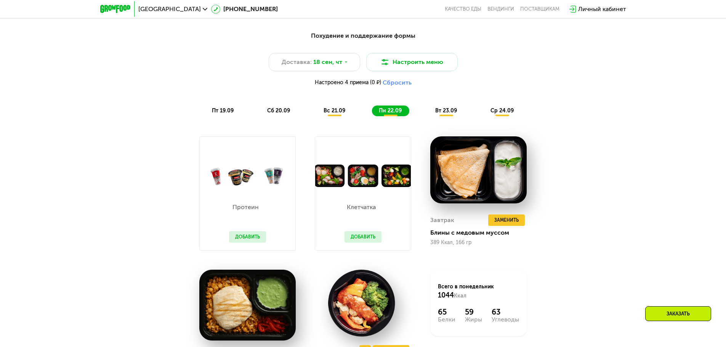
scroll to position [696, 0]
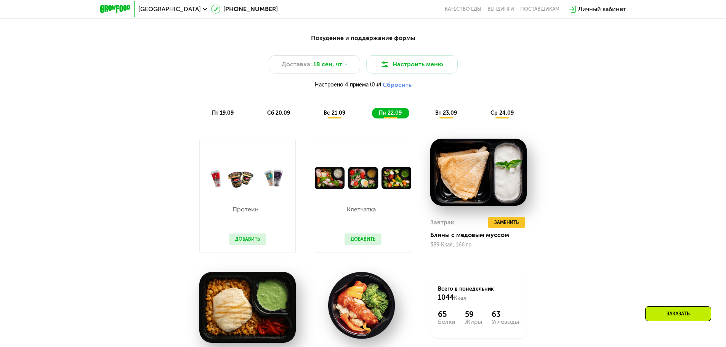
click at [450, 112] on span "вт 23.09" at bounding box center [446, 113] width 22 height 6
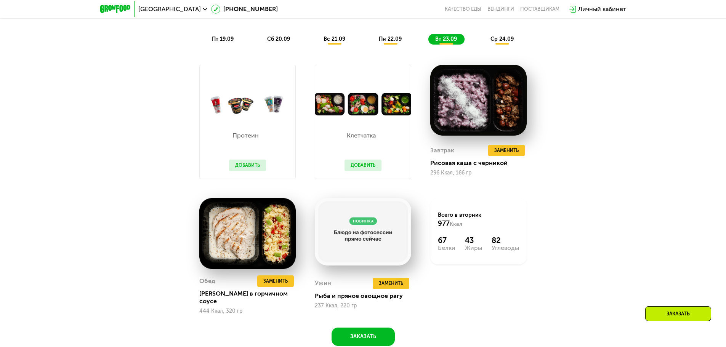
scroll to position [770, 0]
click at [503, 40] on span "ср 24.09" at bounding box center [501, 38] width 23 height 6
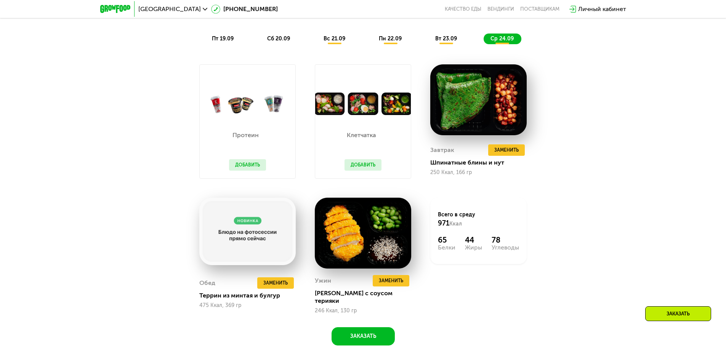
click at [375, 38] on div "пн 22.09" at bounding box center [390, 39] width 37 height 11
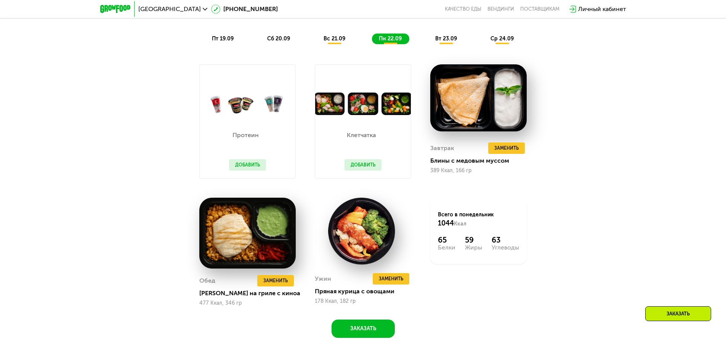
click at [460, 42] on div "вт 23.09" at bounding box center [446, 39] width 36 height 11
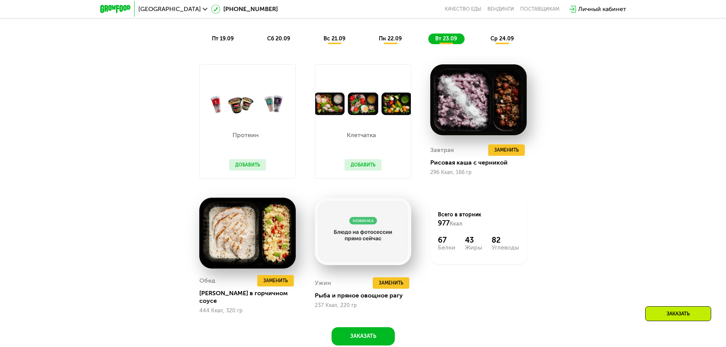
click at [515, 42] on div "ср 24.09" at bounding box center [502, 39] width 38 height 11
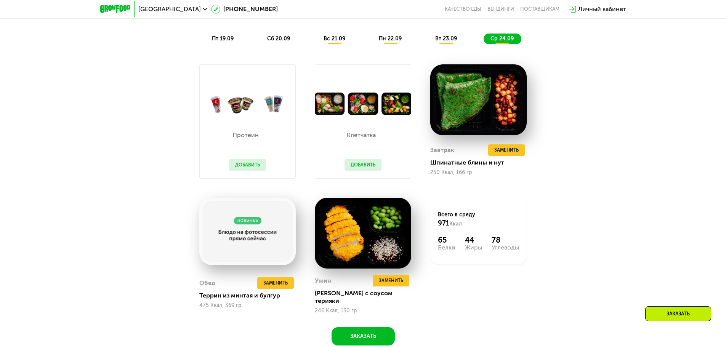
click at [217, 44] on div "пт 19.09" at bounding box center [223, 39] width 36 height 11
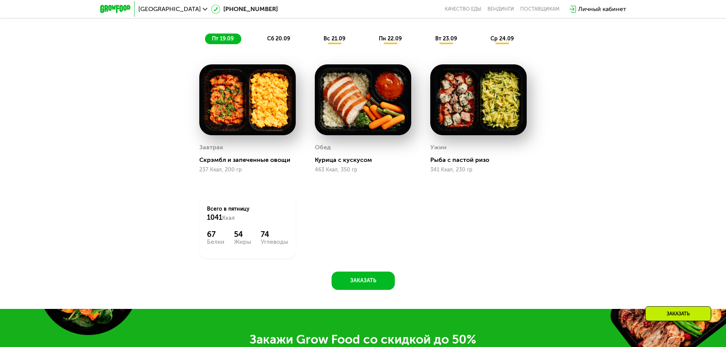
click at [279, 37] on div "сб 20.09" at bounding box center [278, 39] width 37 height 11
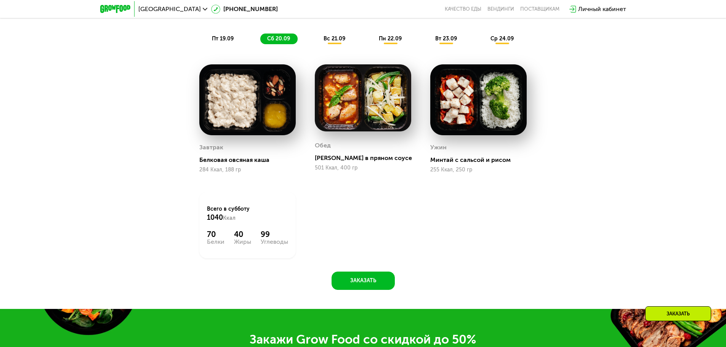
click at [339, 38] on span "вс 21.09" at bounding box center [334, 38] width 22 height 6
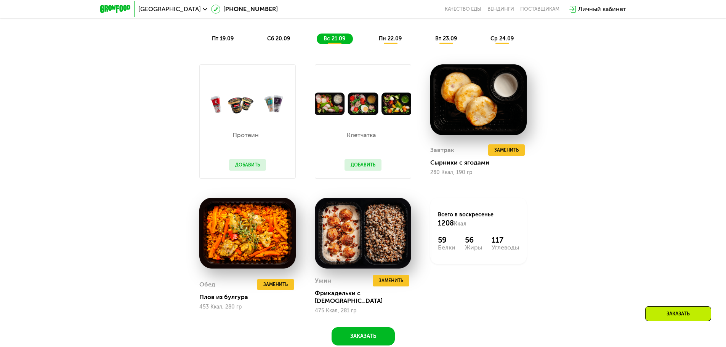
click at [389, 40] on span "пн 22.09" at bounding box center [390, 38] width 23 height 6
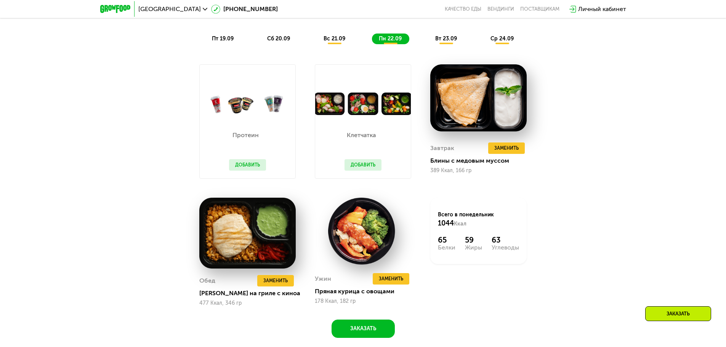
click at [438, 42] on span "вт 23.09" at bounding box center [446, 38] width 22 height 6
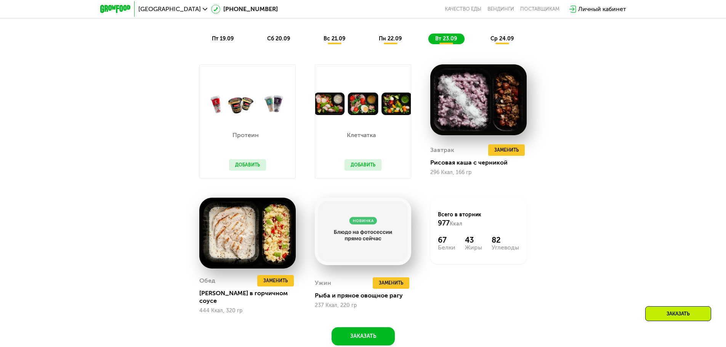
click at [498, 40] on span "ср 24.09" at bounding box center [501, 38] width 23 height 6
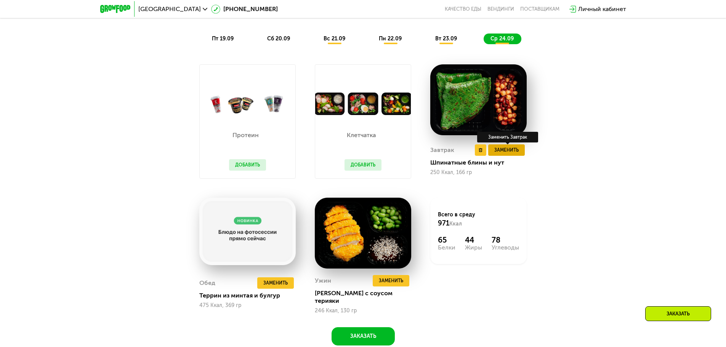
click at [495, 147] on button "Заменить" at bounding box center [506, 149] width 37 height 11
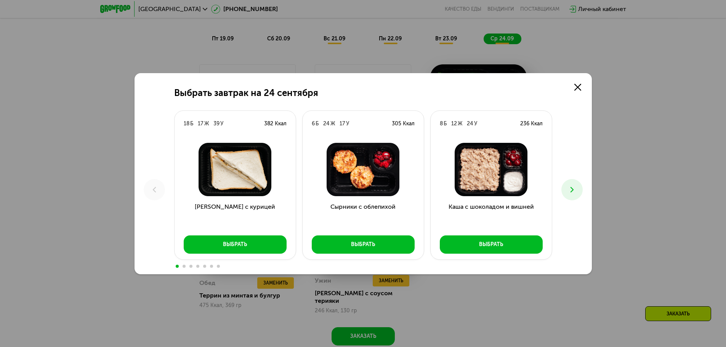
click at [579, 187] on button at bounding box center [571, 189] width 21 height 21
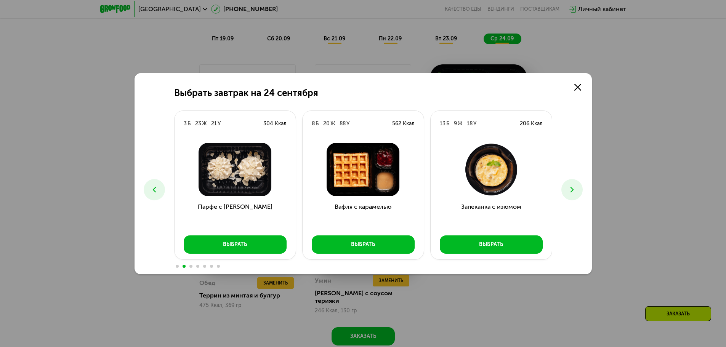
click at [579, 187] on button at bounding box center [571, 189] width 21 height 21
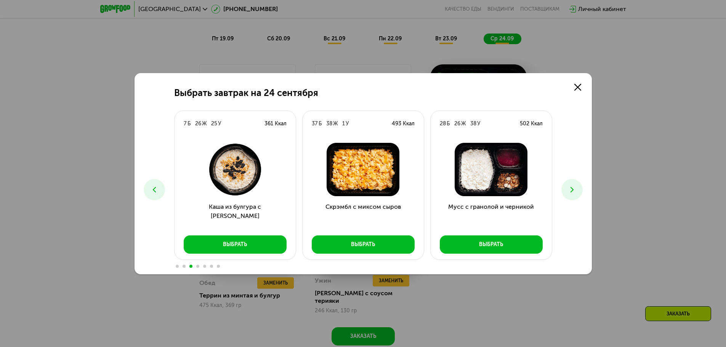
click at [579, 187] on button at bounding box center [571, 189] width 21 height 21
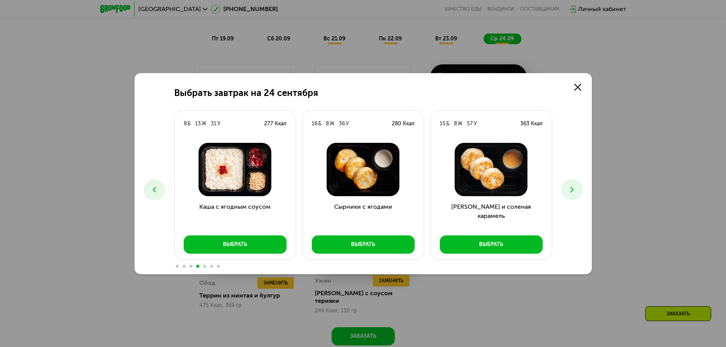
click at [579, 187] on button at bounding box center [571, 189] width 21 height 21
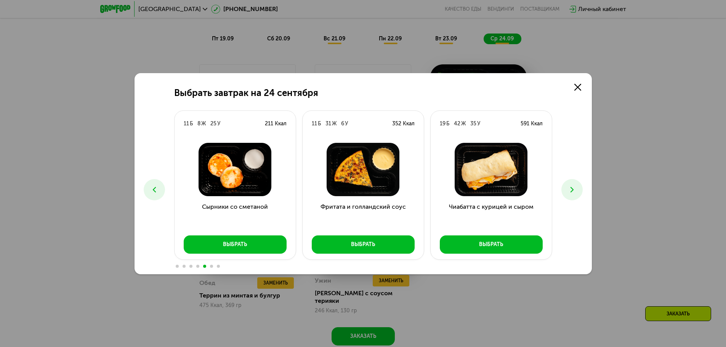
click at [576, 191] on icon at bounding box center [571, 189] width 9 height 9
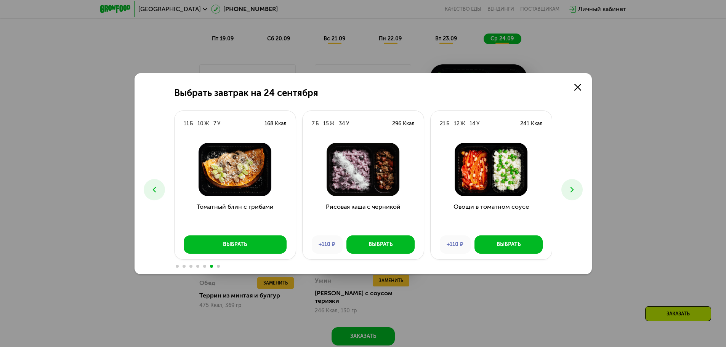
click at [576, 191] on icon at bounding box center [571, 189] width 9 height 9
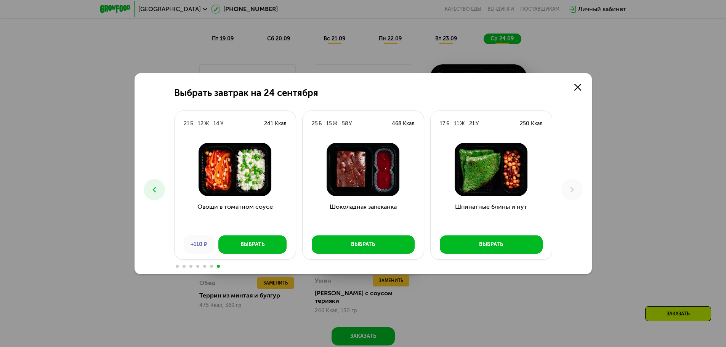
click at [155, 189] on icon at bounding box center [154, 189] width 9 height 9
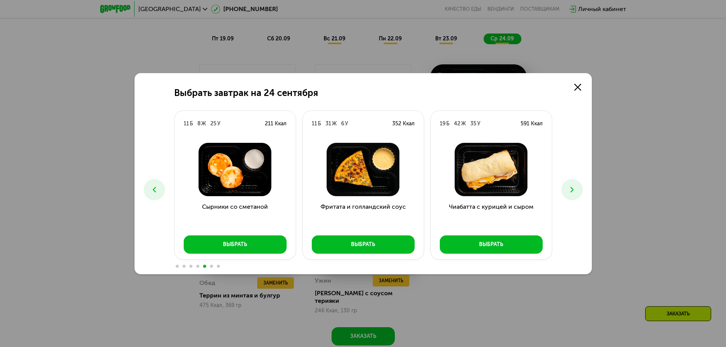
click at [155, 189] on icon at bounding box center [154, 189] width 9 height 9
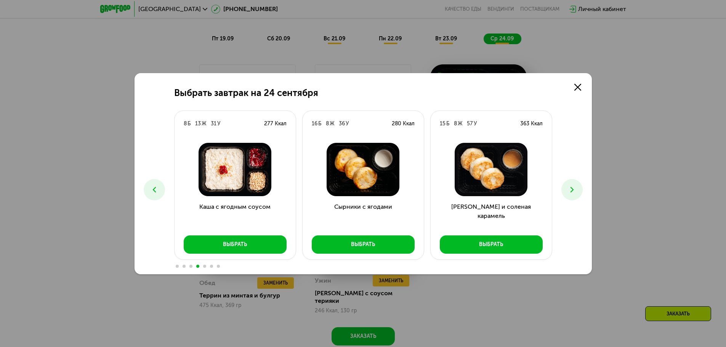
click at [155, 189] on icon at bounding box center [154, 189] width 9 height 9
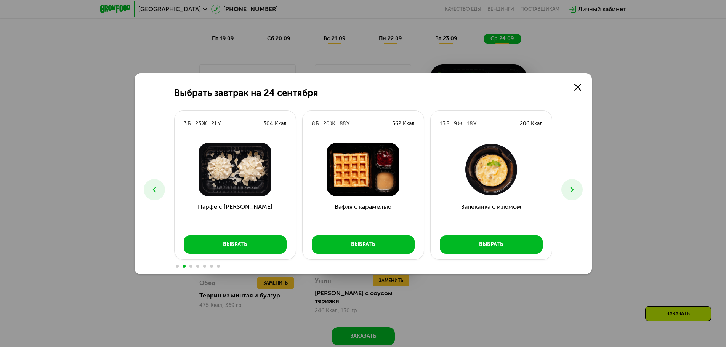
click at [155, 189] on icon at bounding box center [154, 189] width 9 height 9
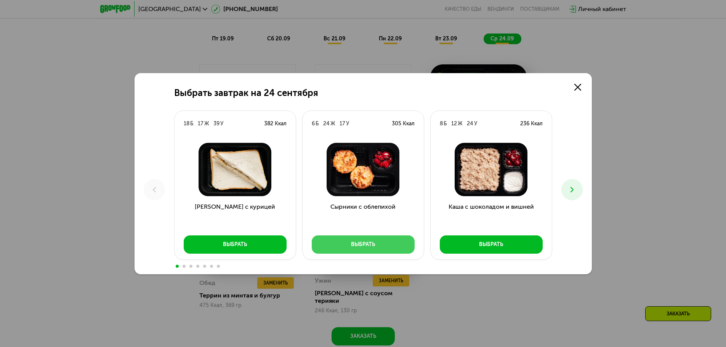
click at [388, 240] on button "Выбрать" at bounding box center [363, 244] width 103 height 18
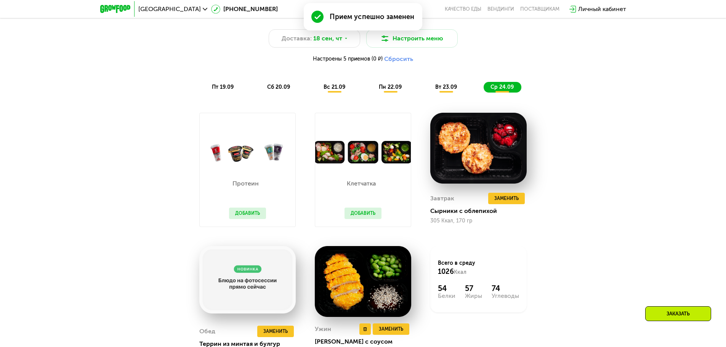
scroll to position [721, 0]
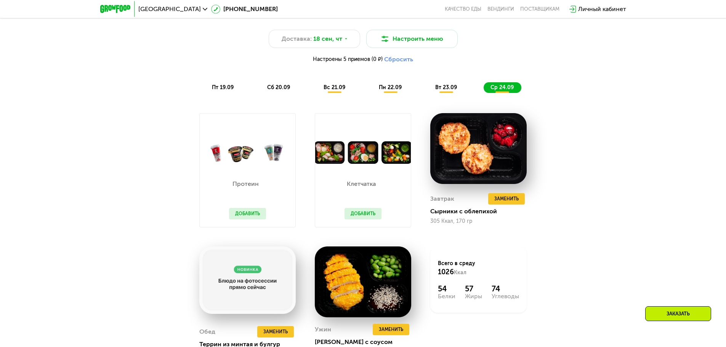
click at [448, 85] on div "вт 23.09" at bounding box center [446, 87] width 36 height 11
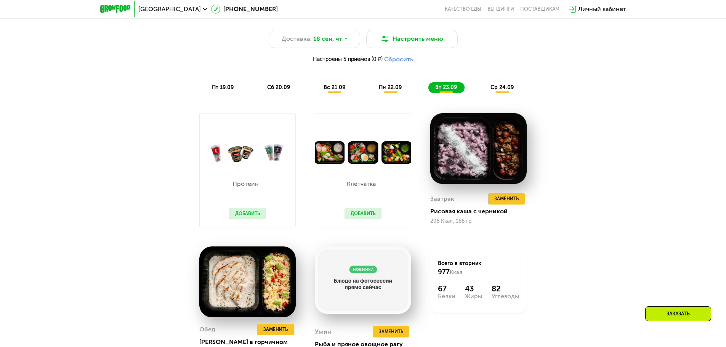
click at [392, 91] on span "пн 22.09" at bounding box center [390, 87] width 23 height 6
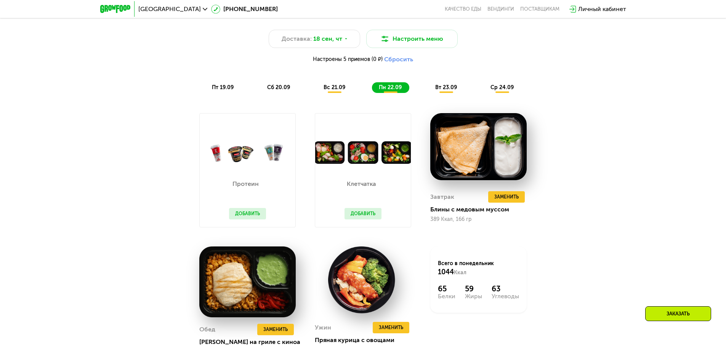
click at [335, 93] on div "вс 21.09" at bounding box center [335, 87] width 36 height 11
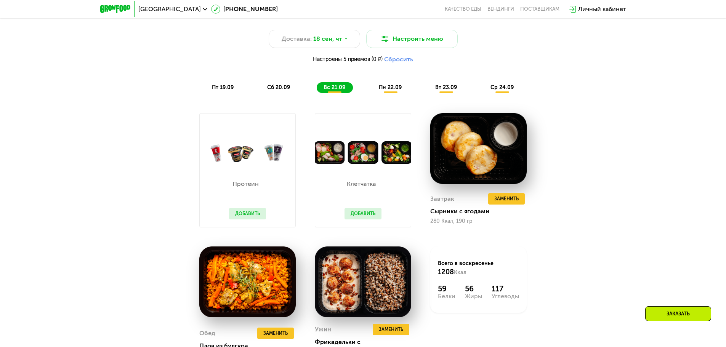
click at [272, 90] on span "сб 20.09" at bounding box center [278, 87] width 23 height 6
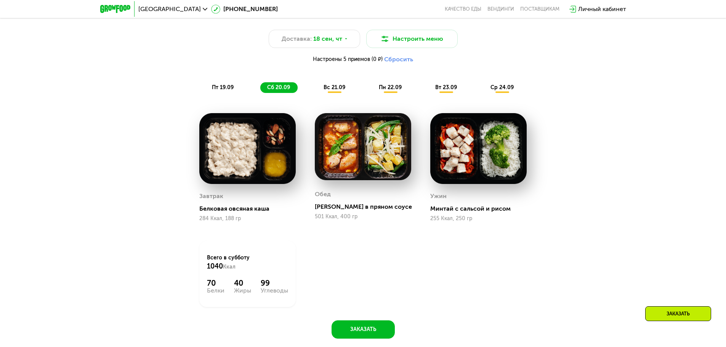
click at [215, 91] on span "пт 19.09" at bounding box center [223, 87] width 22 height 6
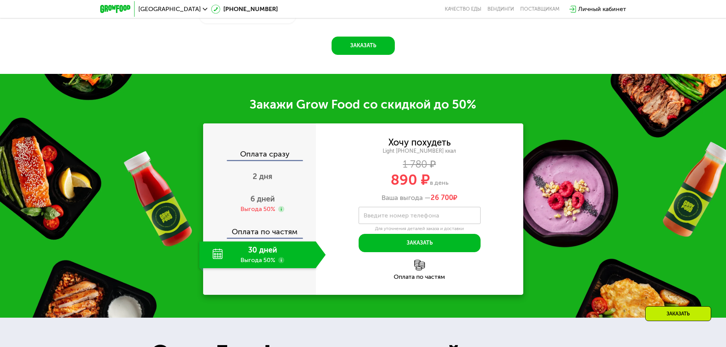
scroll to position [1005, 0]
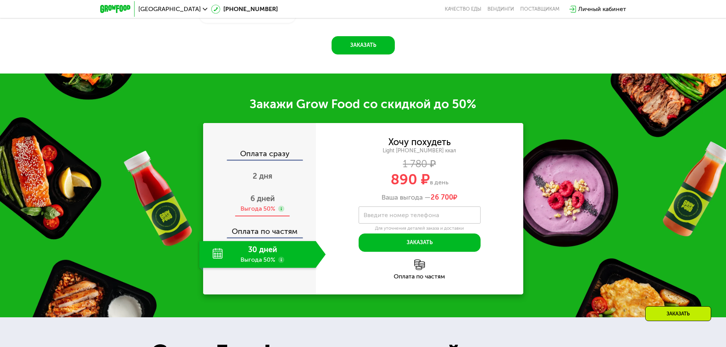
click at [279, 206] on div "6 дней Выгода 50%" at bounding box center [262, 203] width 126 height 27
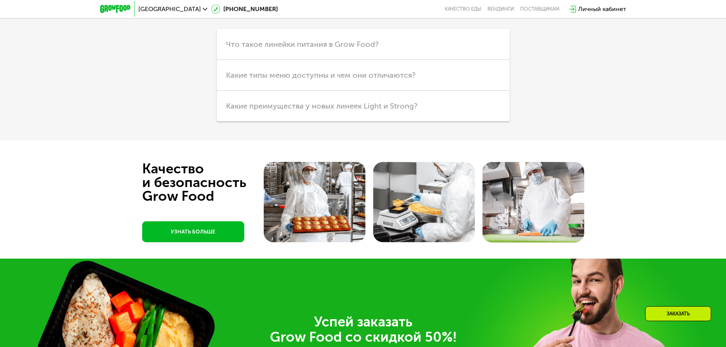
scroll to position [2355, 0]
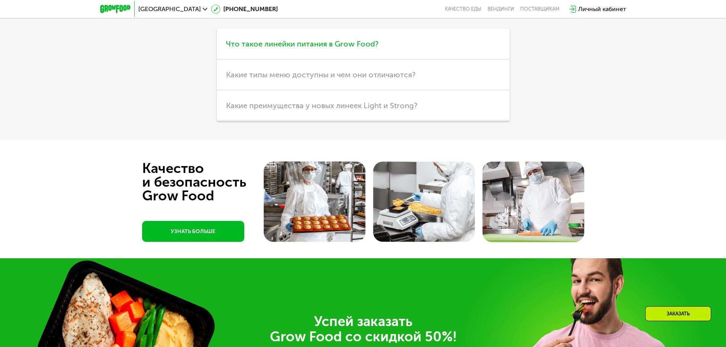
click at [344, 45] on span "Что такое линейки питания в Grow Food?" at bounding box center [302, 43] width 152 height 9
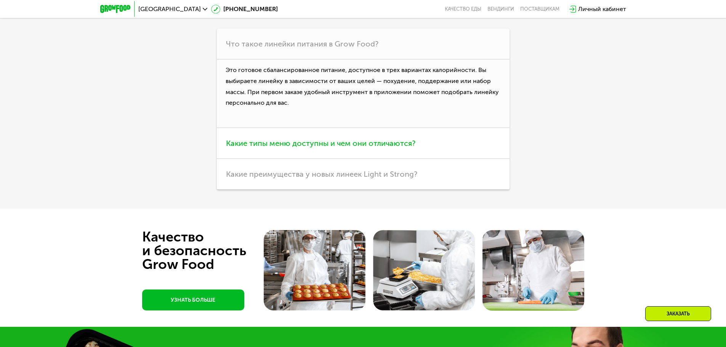
click at [337, 145] on span "Какие типы меню доступны и чем они отличаются?" at bounding box center [320, 143] width 189 height 9
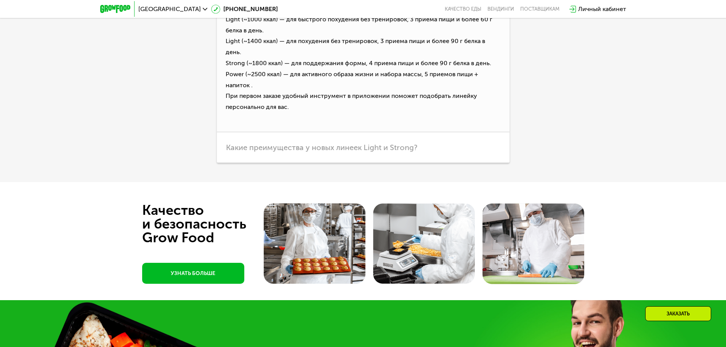
scroll to position [2448, 0]
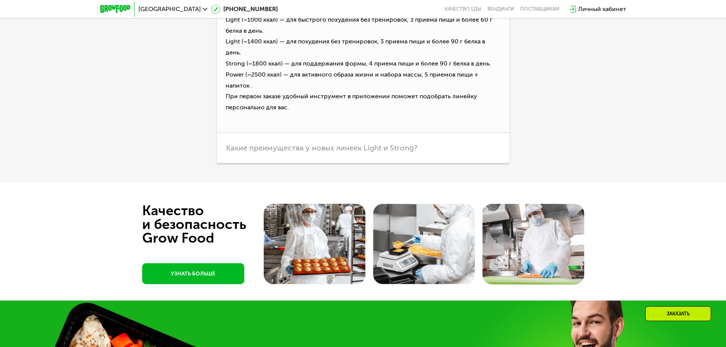
click at [337, 145] on h3 "Какие преимущества у новых линеек Light и Strong?" at bounding box center [363, 148] width 293 height 31
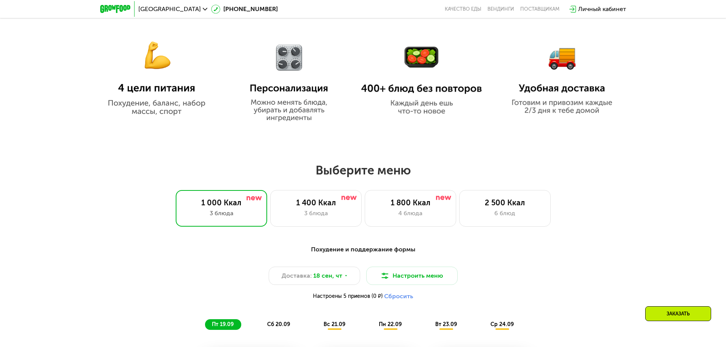
scroll to position [483, 0]
click at [326, 214] on div "3 блюда" at bounding box center [315, 214] width 75 height 9
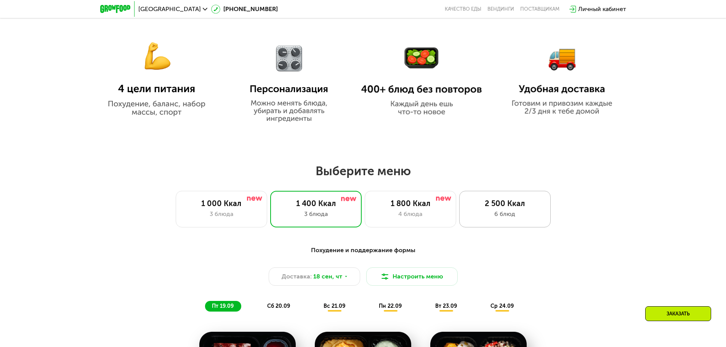
click at [516, 211] on div "2 500 Ккал 6 блюд" at bounding box center [504, 209] width 91 height 37
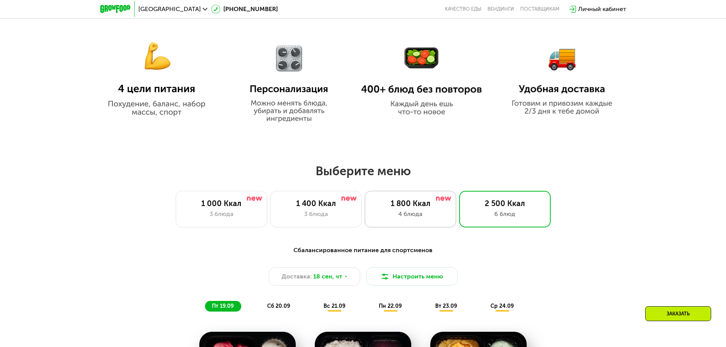
click at [397, 215] on div "4 блюда" at bounding box center [410, 214] width 75 height 9
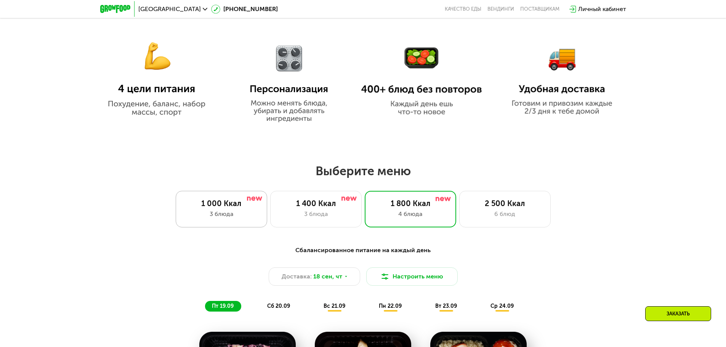
click at [245, 211] on div "1 000 Ккал 3 блюда" at bounding box center [221, 209] width 91 height 37
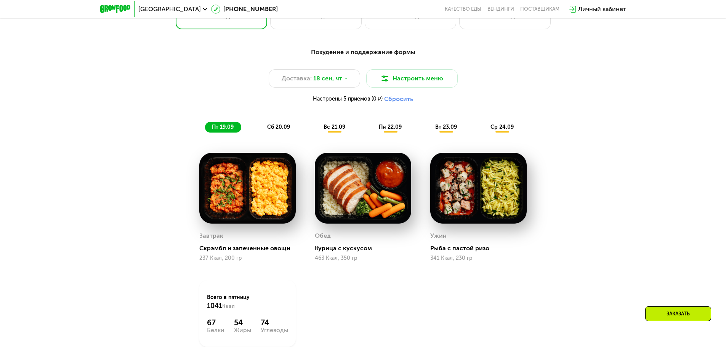
scroll to position [714, 0]
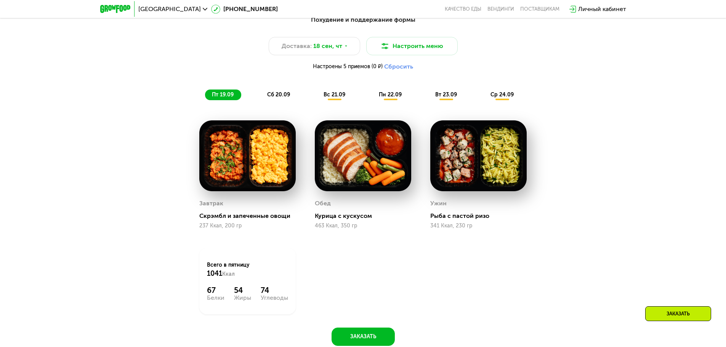
click at [447, 98] on span "вт 23.09" at bounding box center [446, 94] width 22 height 6
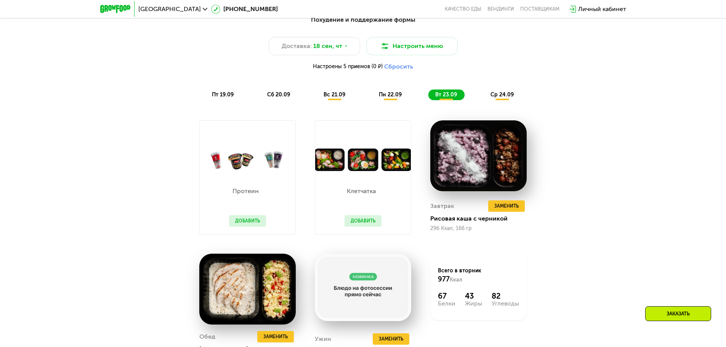
click at [505, 98] on span "ср 24.09" at bounding box center [501, 94] width 23 height 6
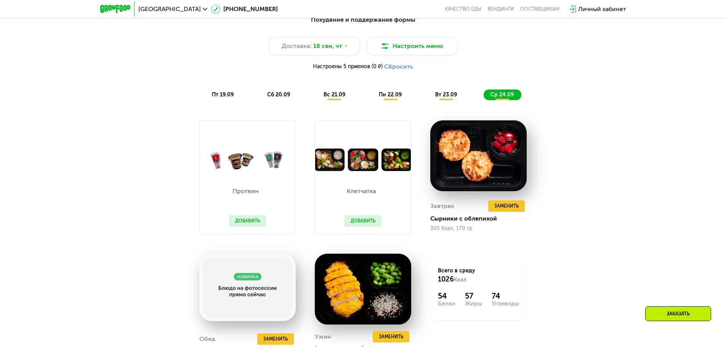
click at [227, 98] on span "пт 19.09" at bounding box center [223, 94] width 22 height 6
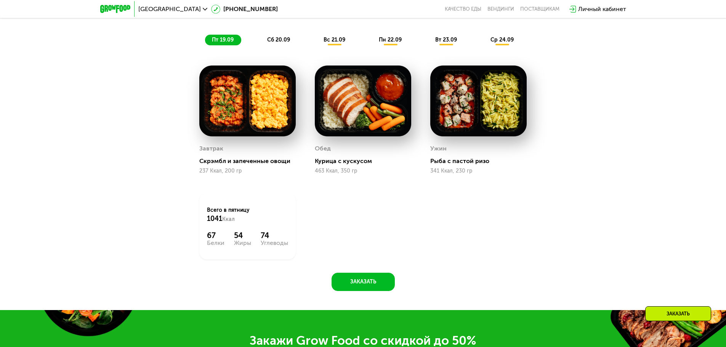
scroll to position [770, 0]
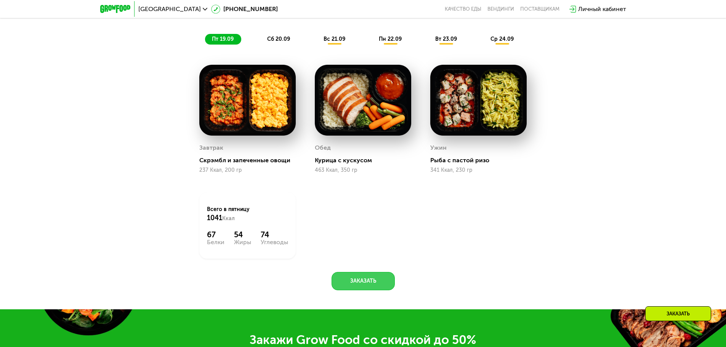
click at [371, 280] on button "Заказать" at bounding box center [362, 281] width 63 height 18
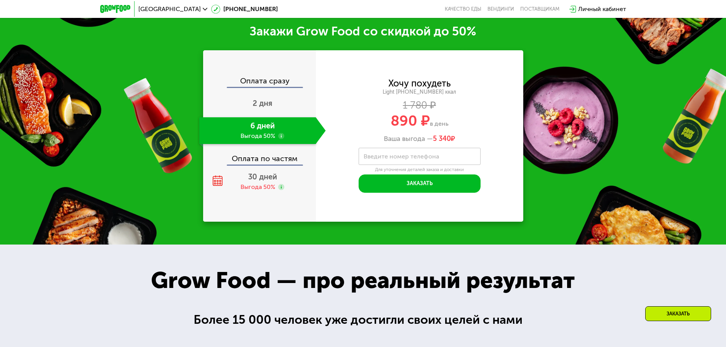
scroll to position [1082, 0]
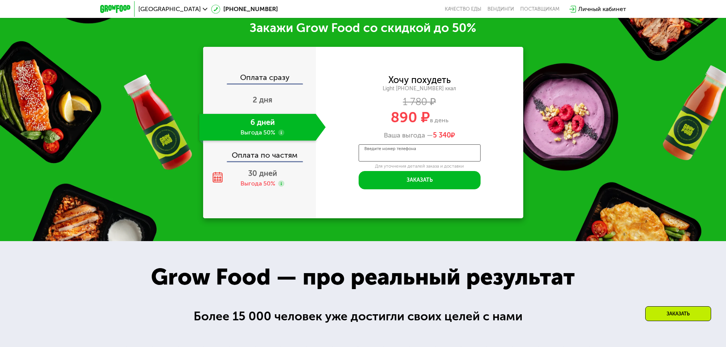
click at [400, 152] on div "Введите номер телефона" at bounding box center [419, 152] width 122 height 17
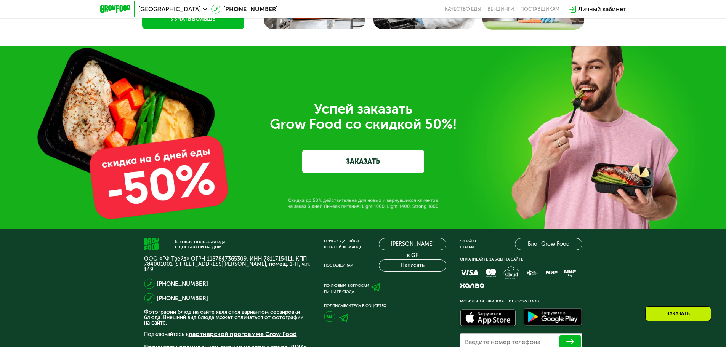
scroll to position [2705, 0]
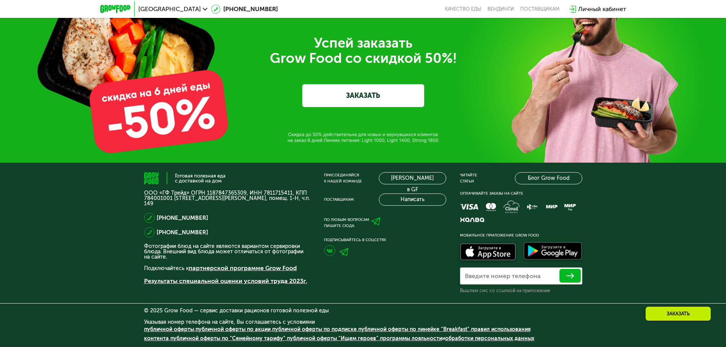
click at [668, 319] on div "Заказать" at bounding box center [678, 313] width 66 height 15
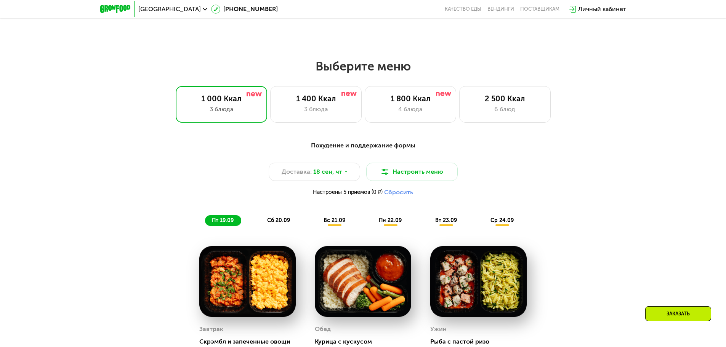
scroll to position [588, 0]
